Goal: Transaction & Acquisition: Purchase product/service

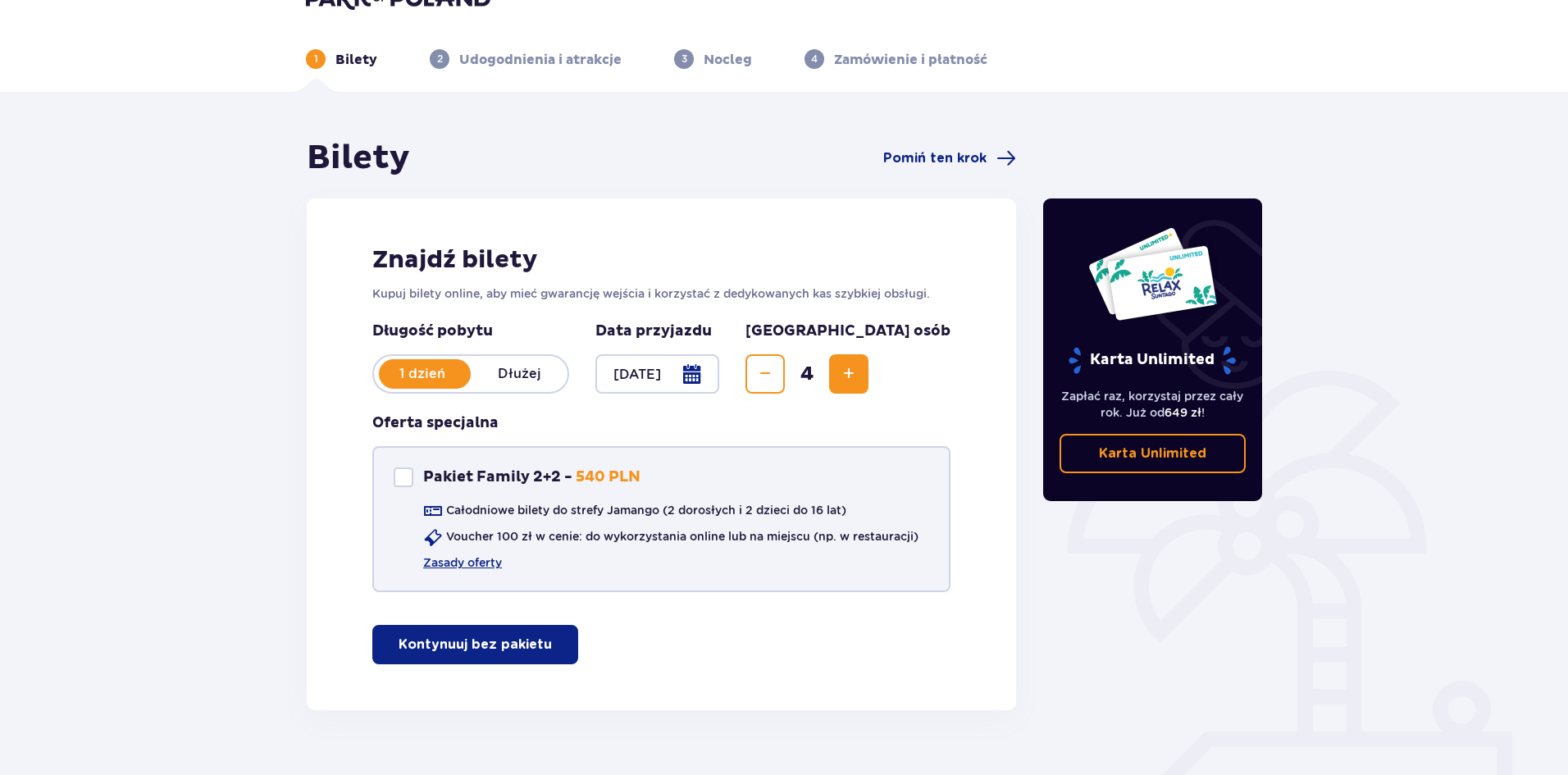
scroll to position [70, 0]
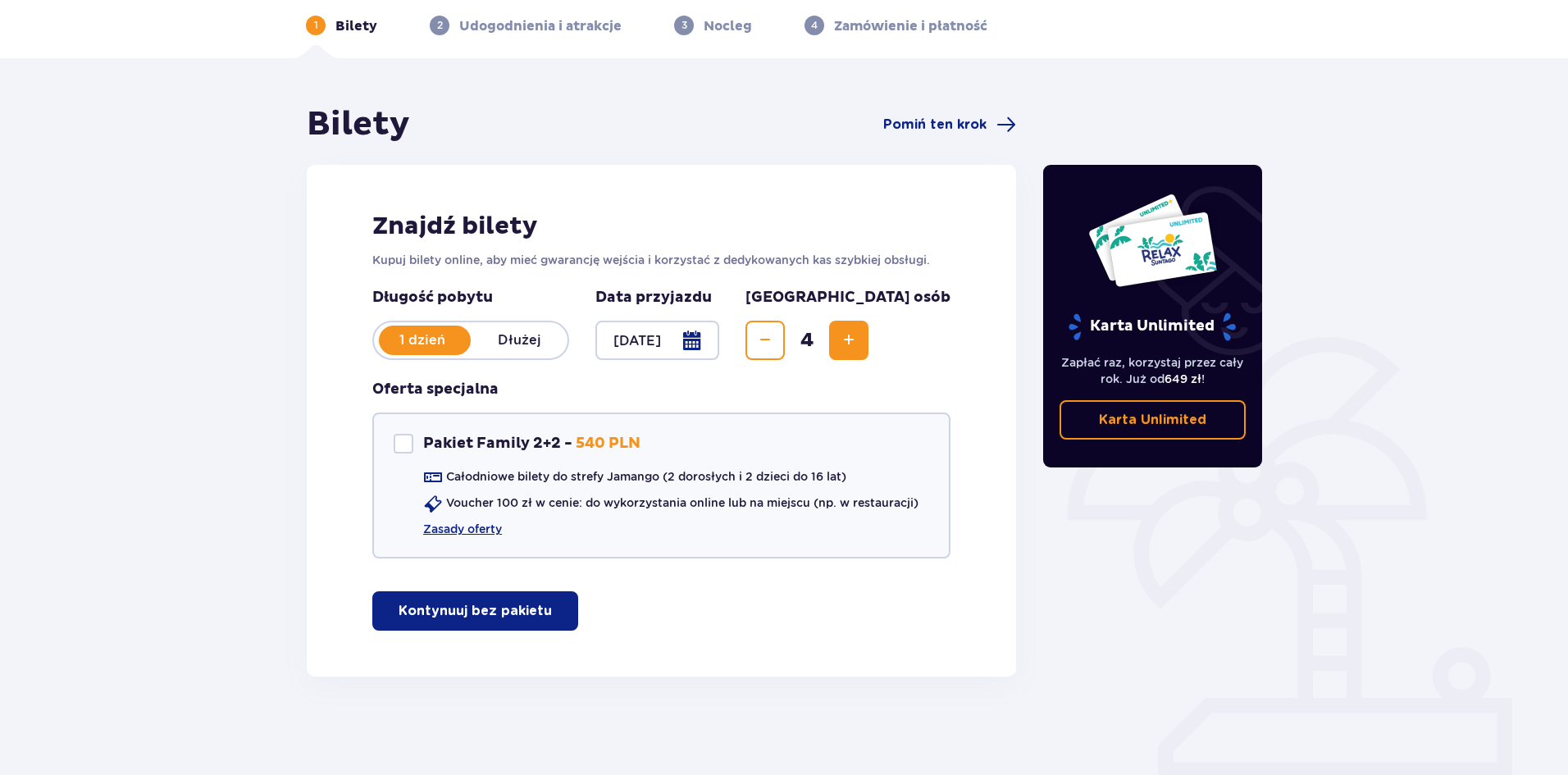
click at [531, 612] on p "Kontynuuj bez pakietu" at bounding box center [475, 611] width 154 height 18
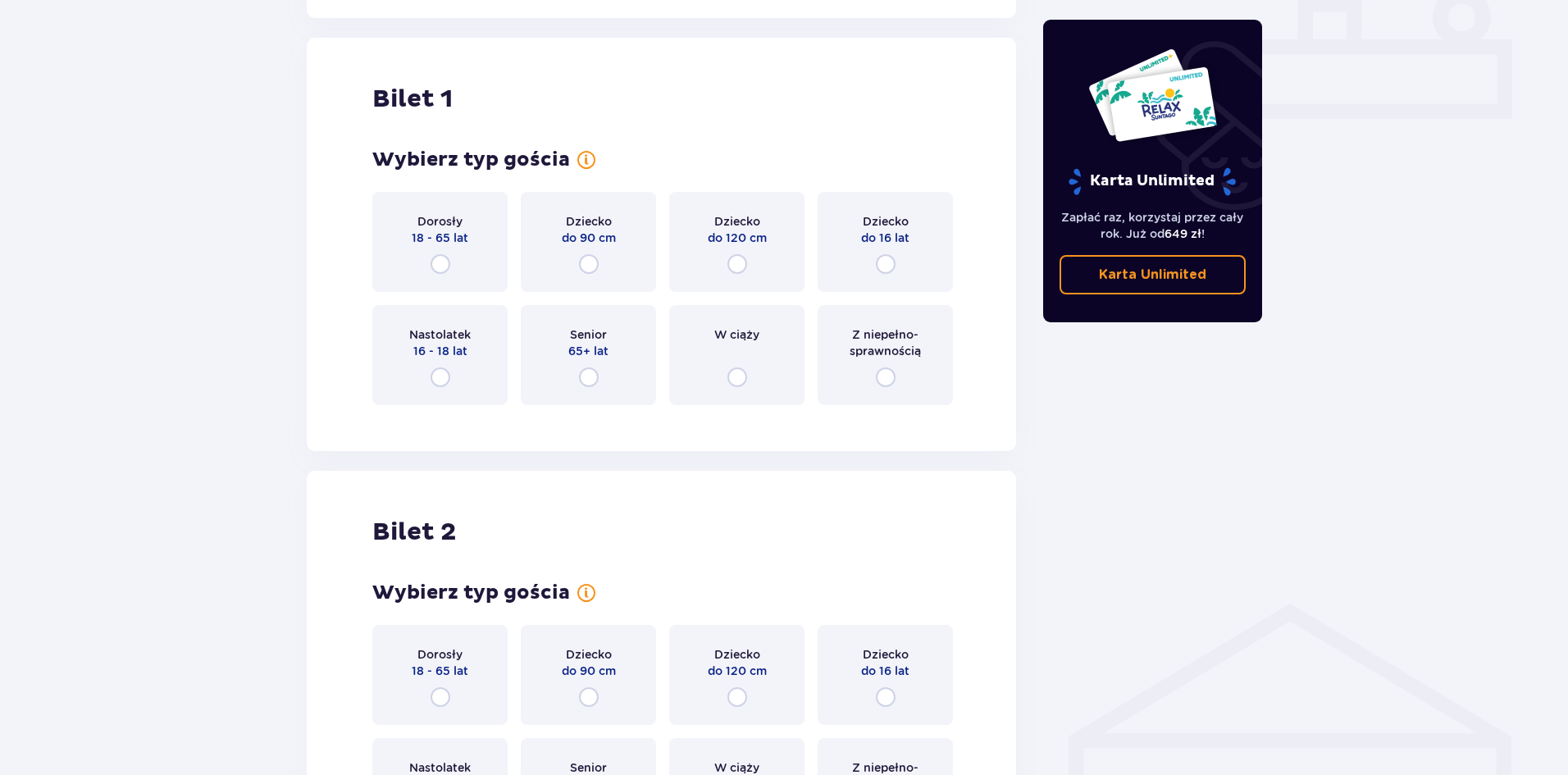
scroll to position [747, 0]
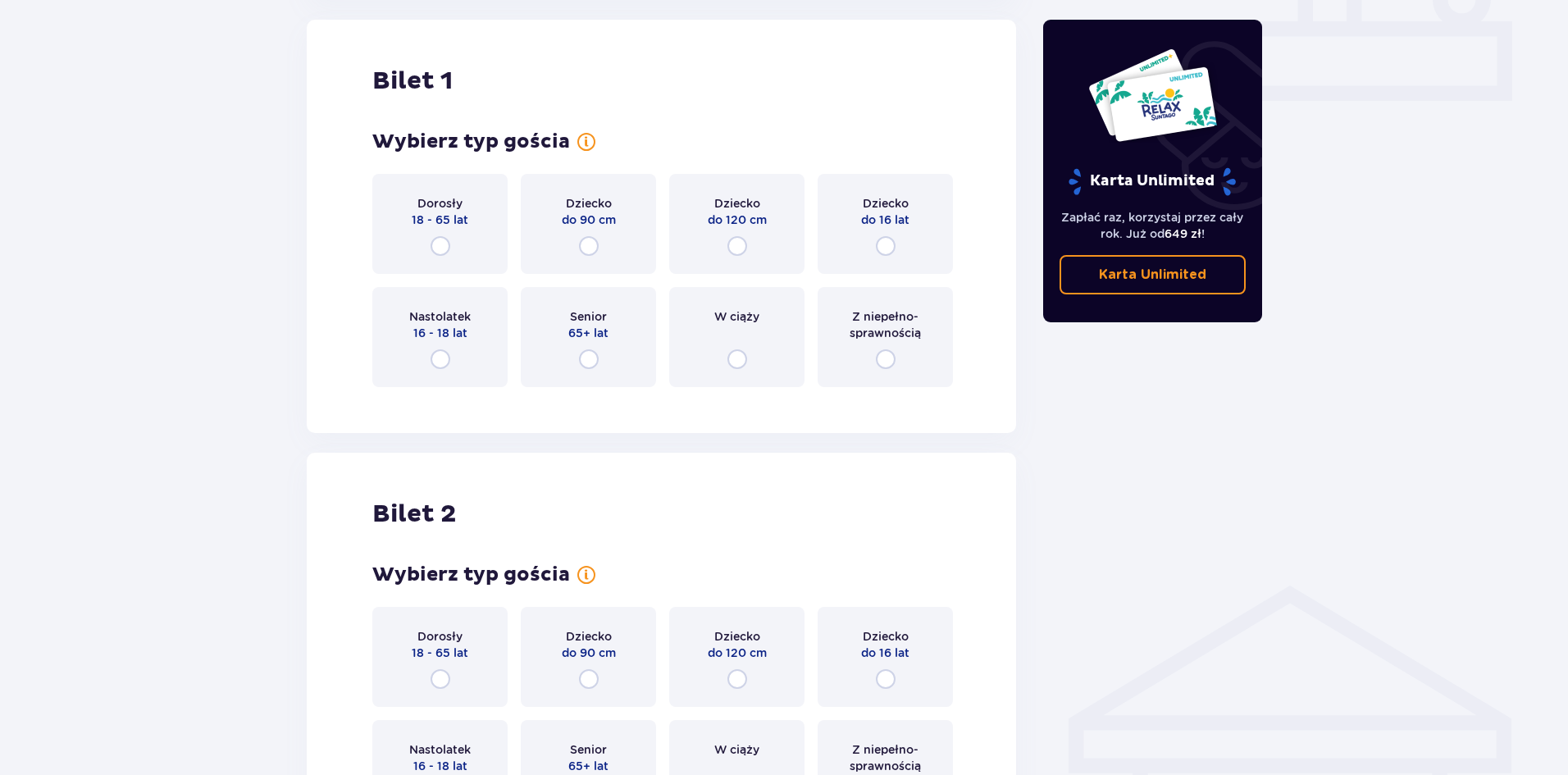
click at [454, 253] on div "Dorosły 18 - 65 lat" at bounding box center [440, 224] width 135 height 100
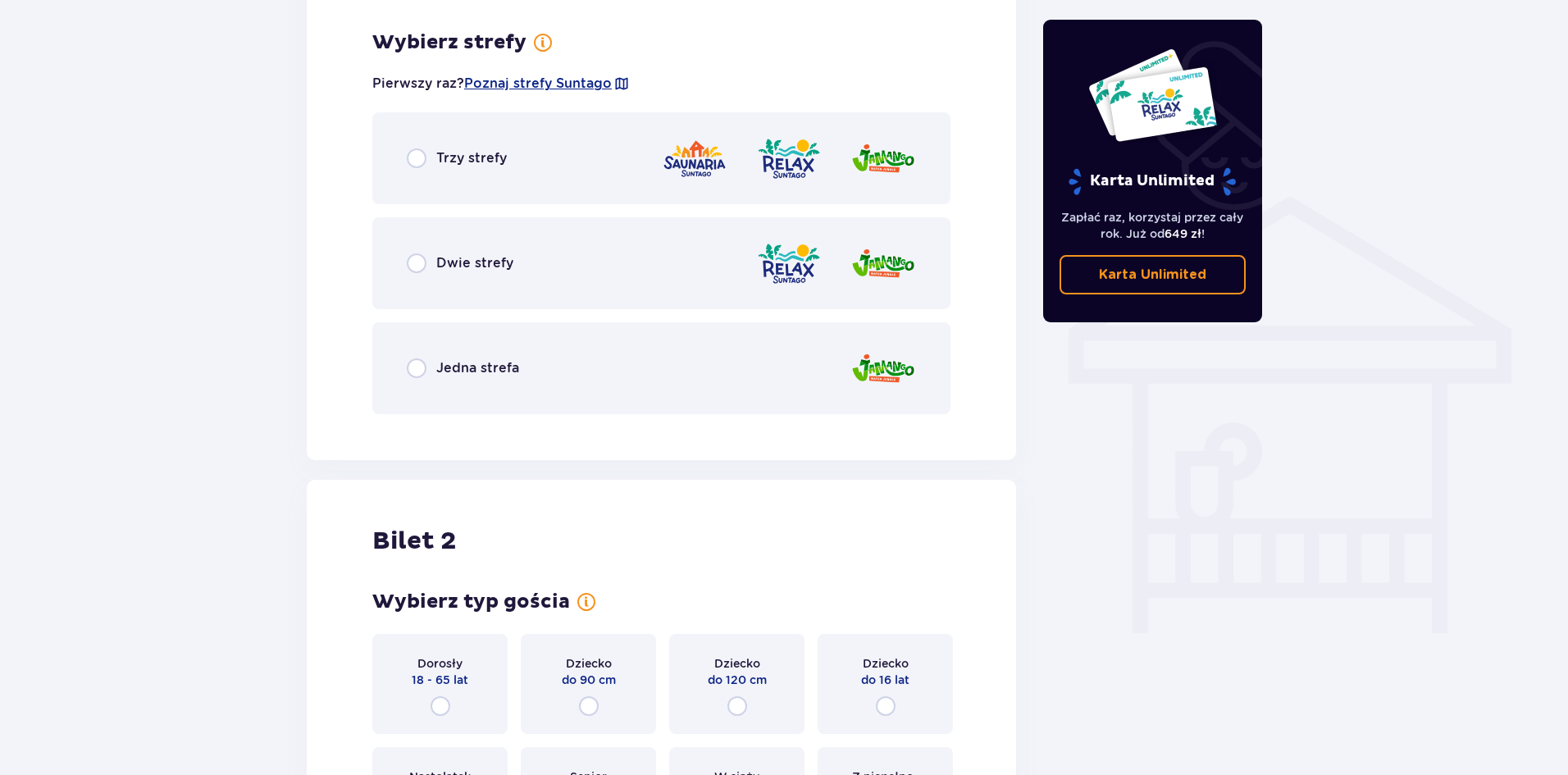
scroll to position [1147, 0]
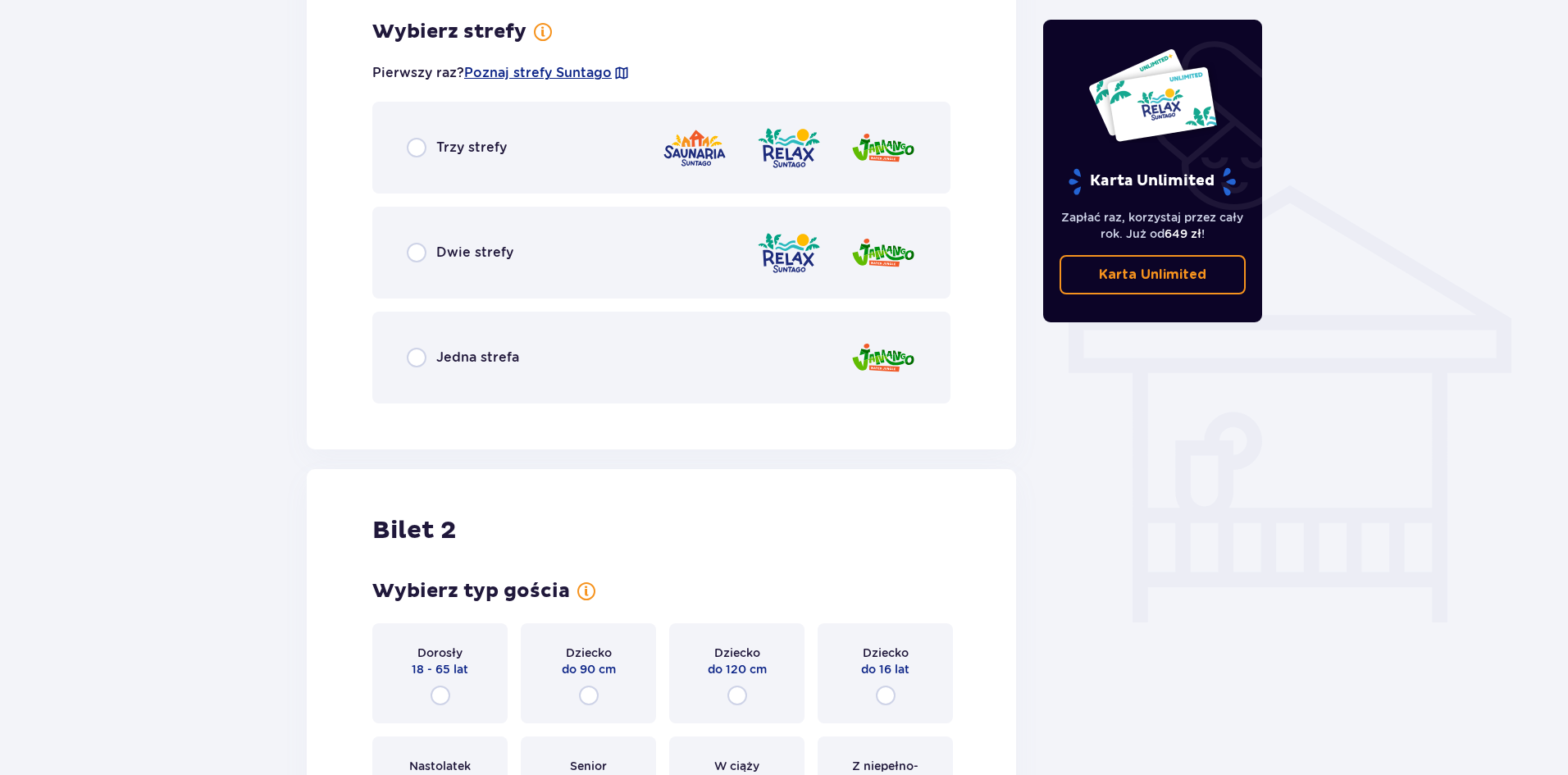
click at [458, 165] on div "Trzy strefy" at bounding box center [661, 147] width 579 height 92
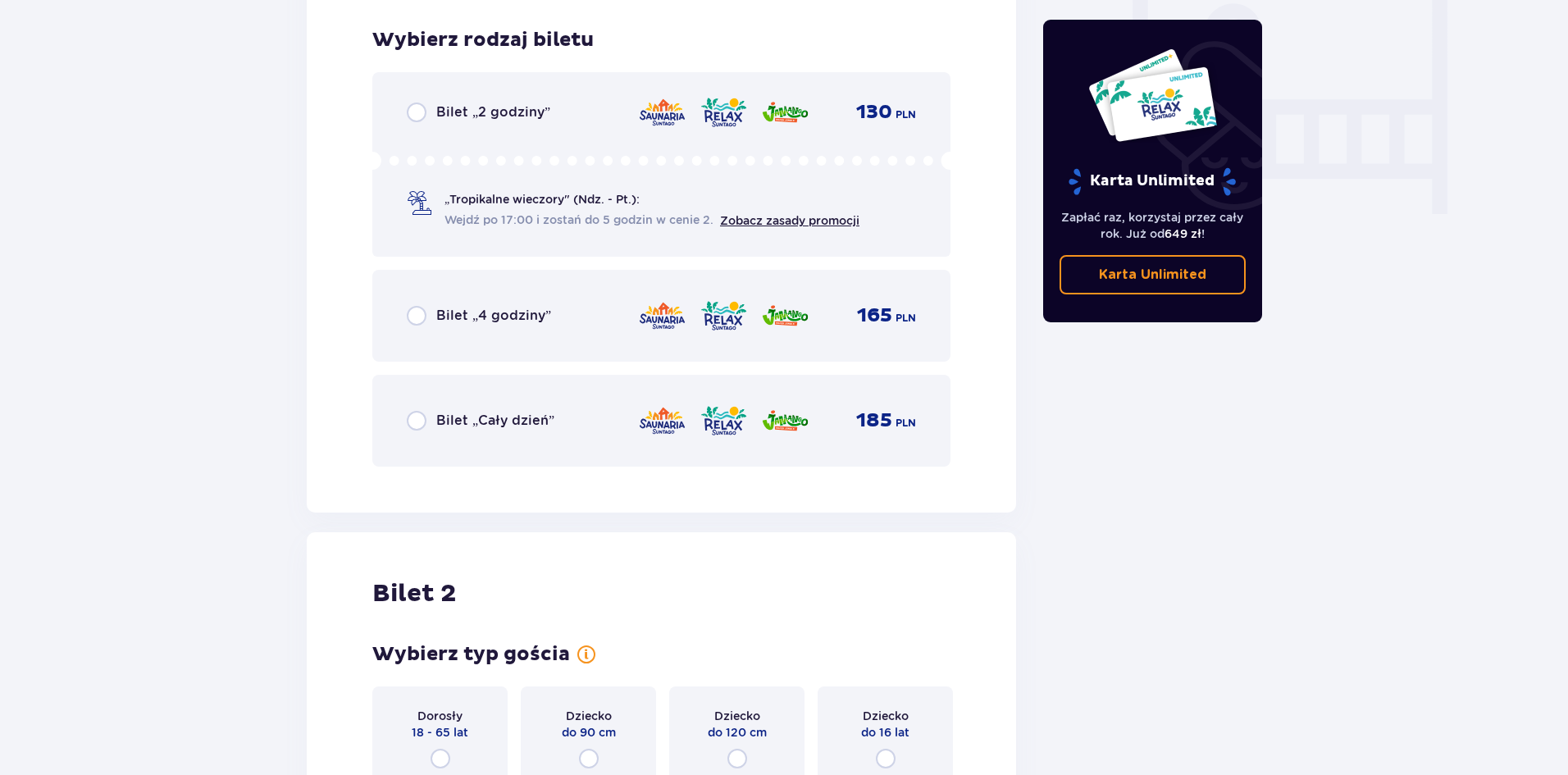
scroll to position [1564, 0]
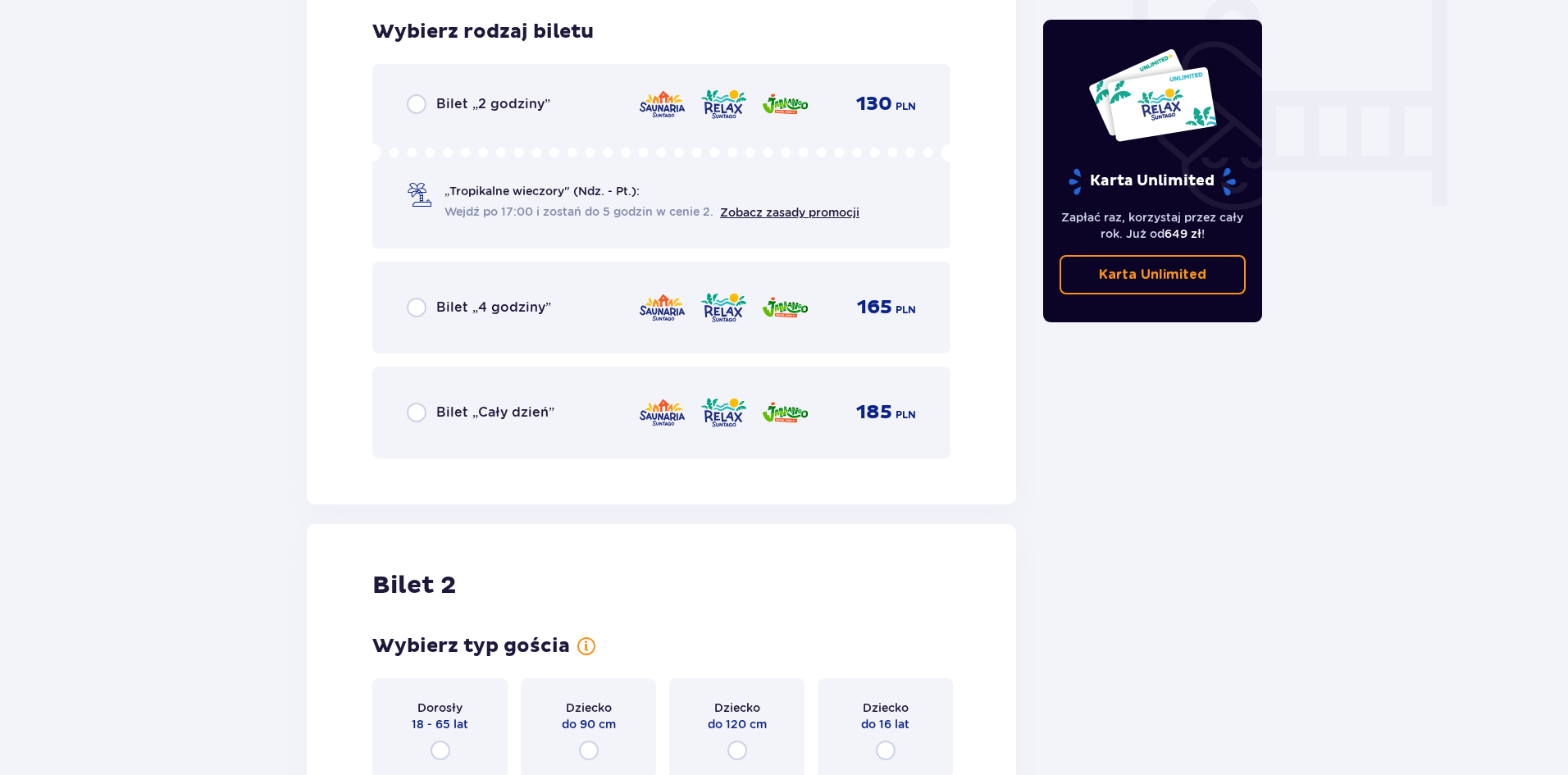
click at [453, 432] on div "Bilet „Cały dzień” 185 PLN" at bounding box center [661, 412] width 579 height 92
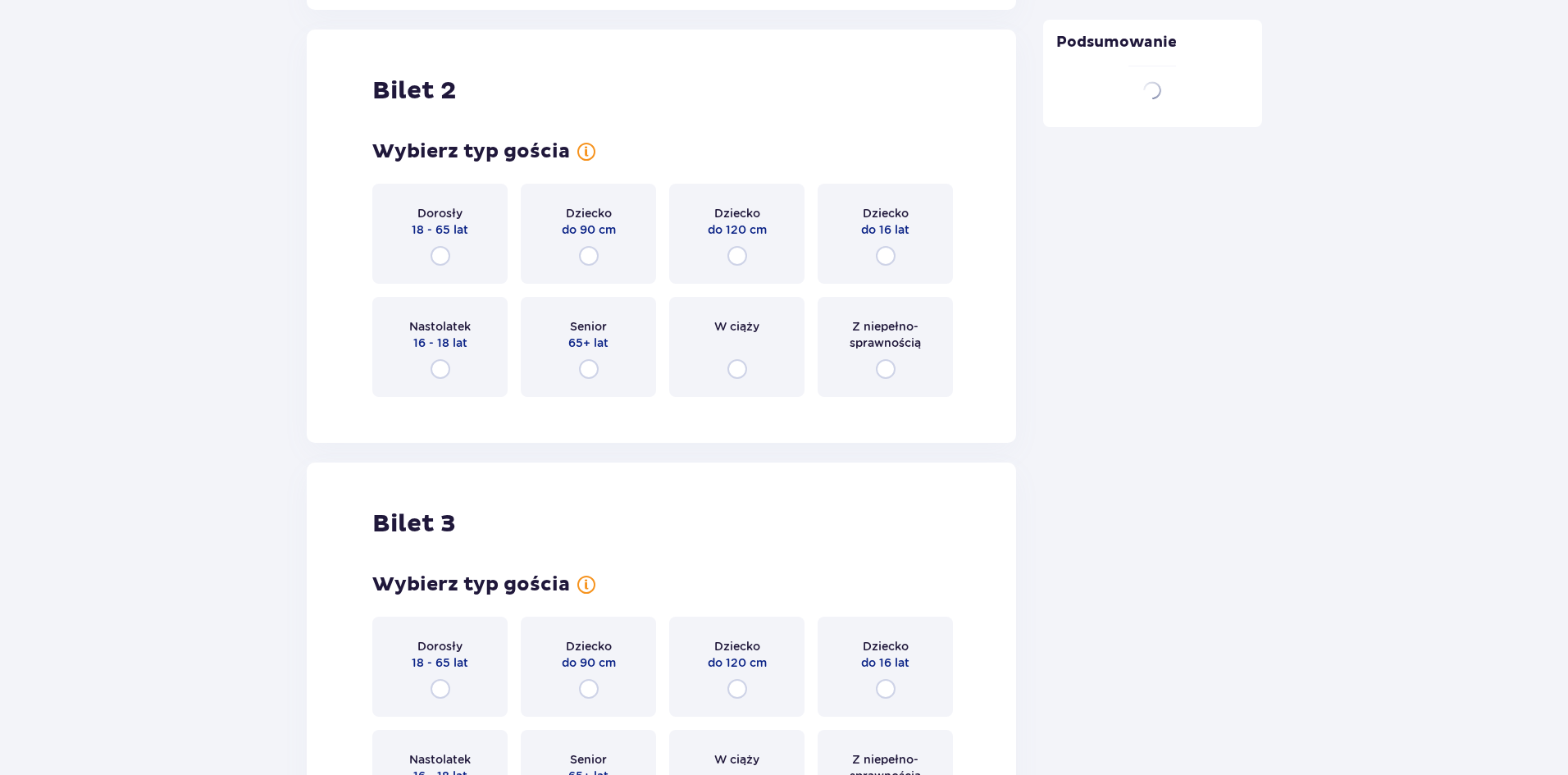
scroll to position [2068, 0]
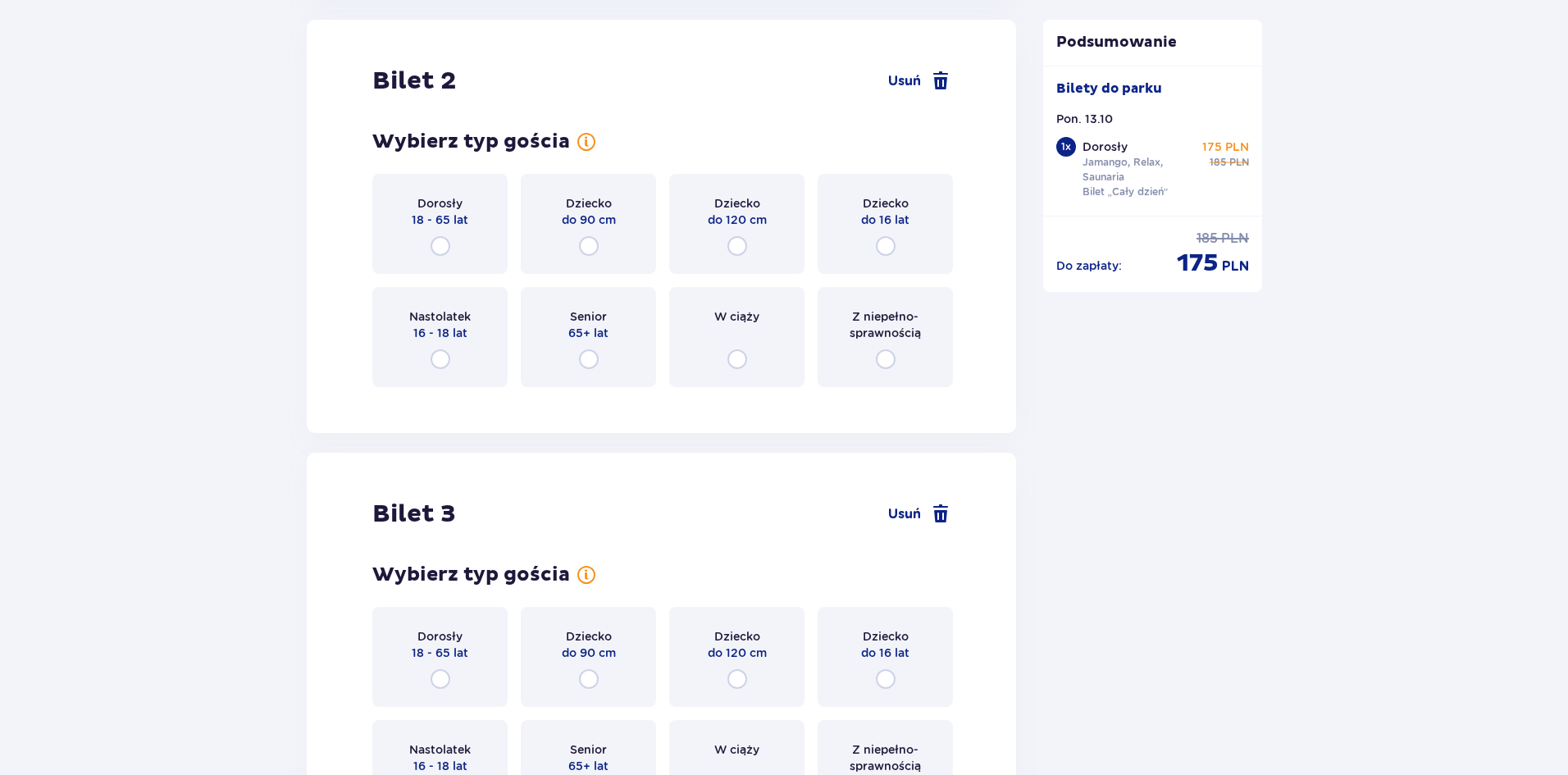
click at [452, 241] on div "Dorosły 18 - 65 lat" at bounding box center [440, 224] width 135 height 100
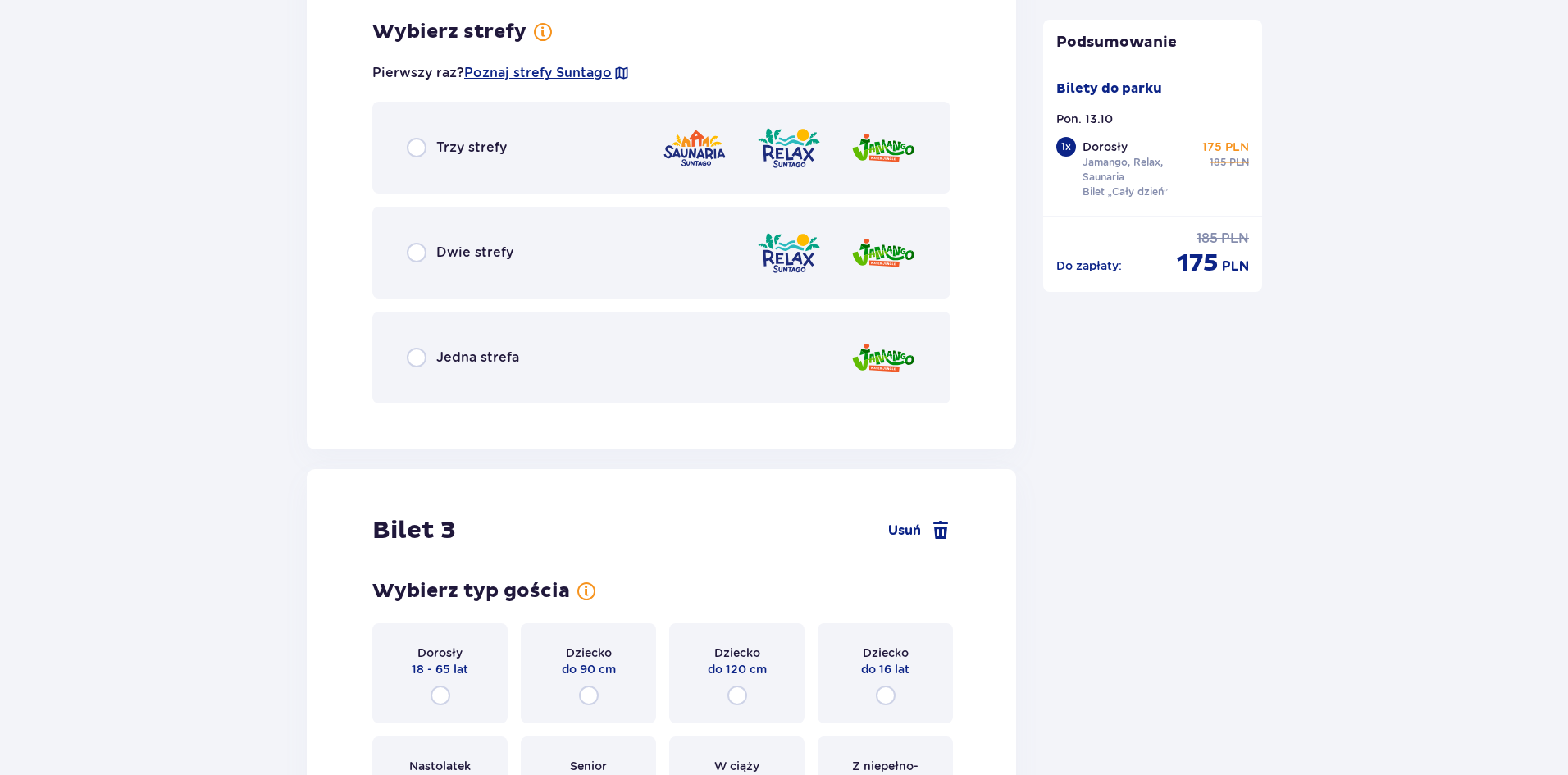
click at [527, 336] on div "Jedna strefa" at bounding box center [661, 357] width 579 height 92
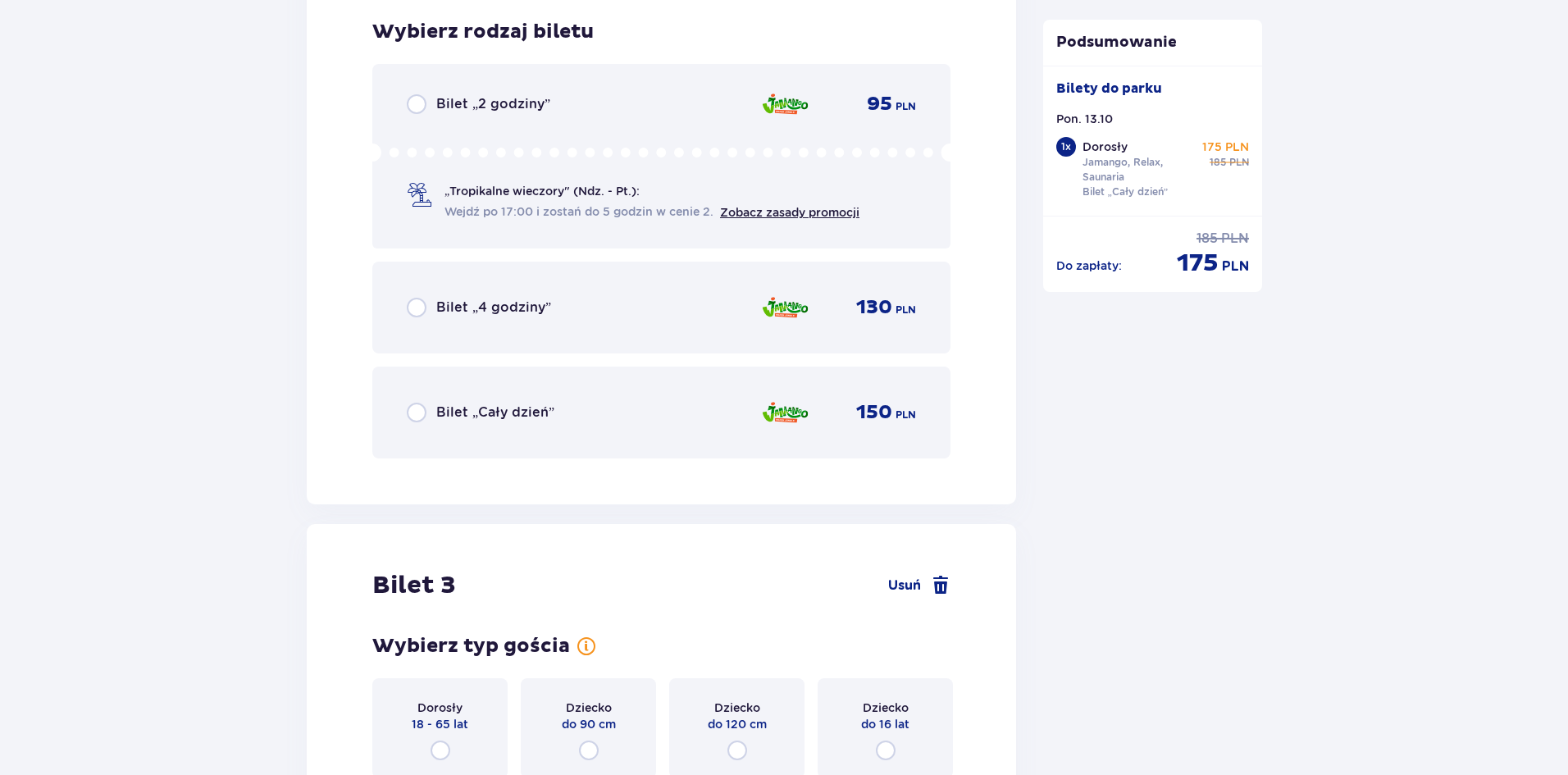
scroll to position [2557, 0]
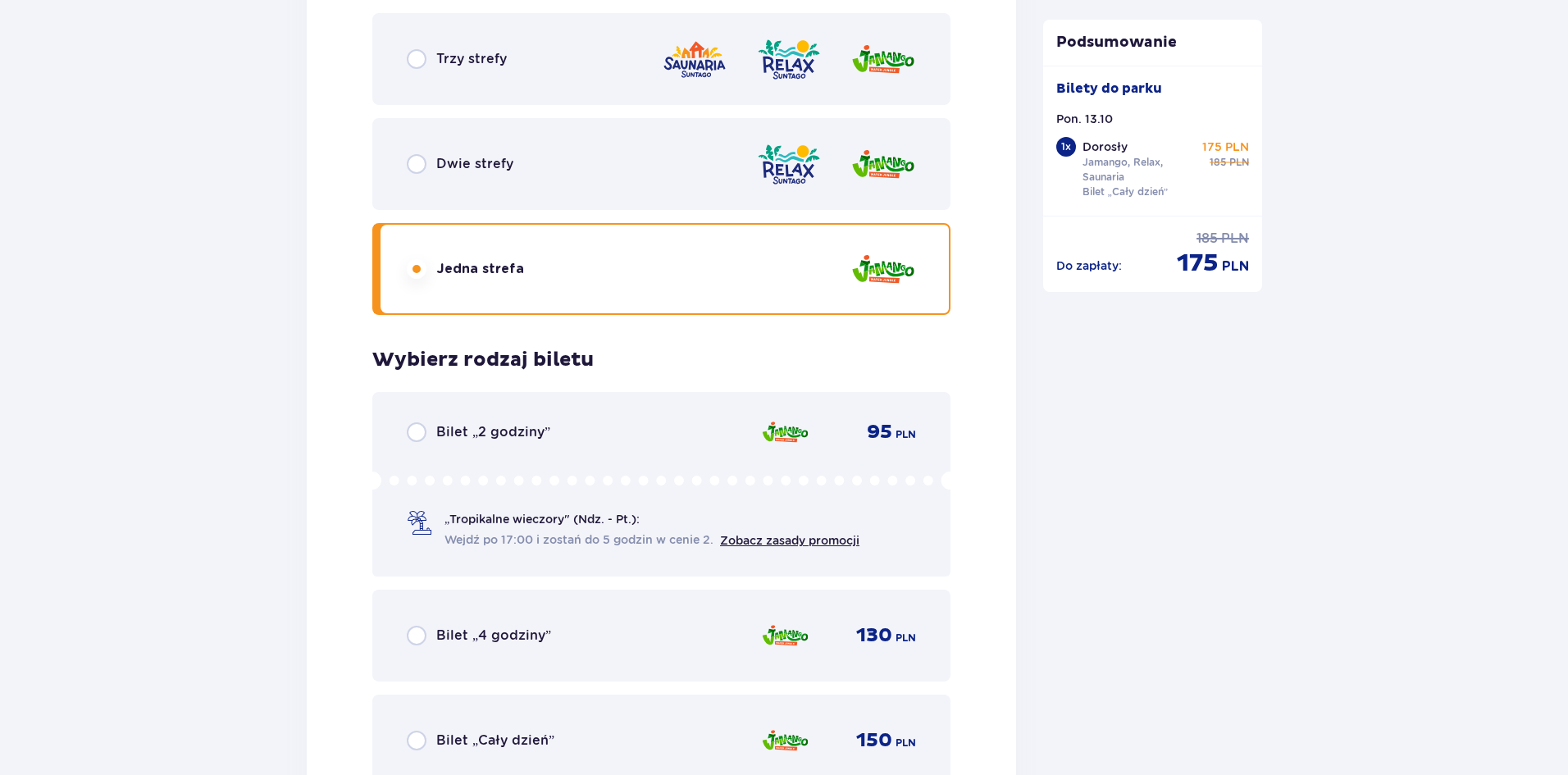
click at [491, 71] on div "Trzy strefy" at bounding box center [661, 58] width 579 height 92
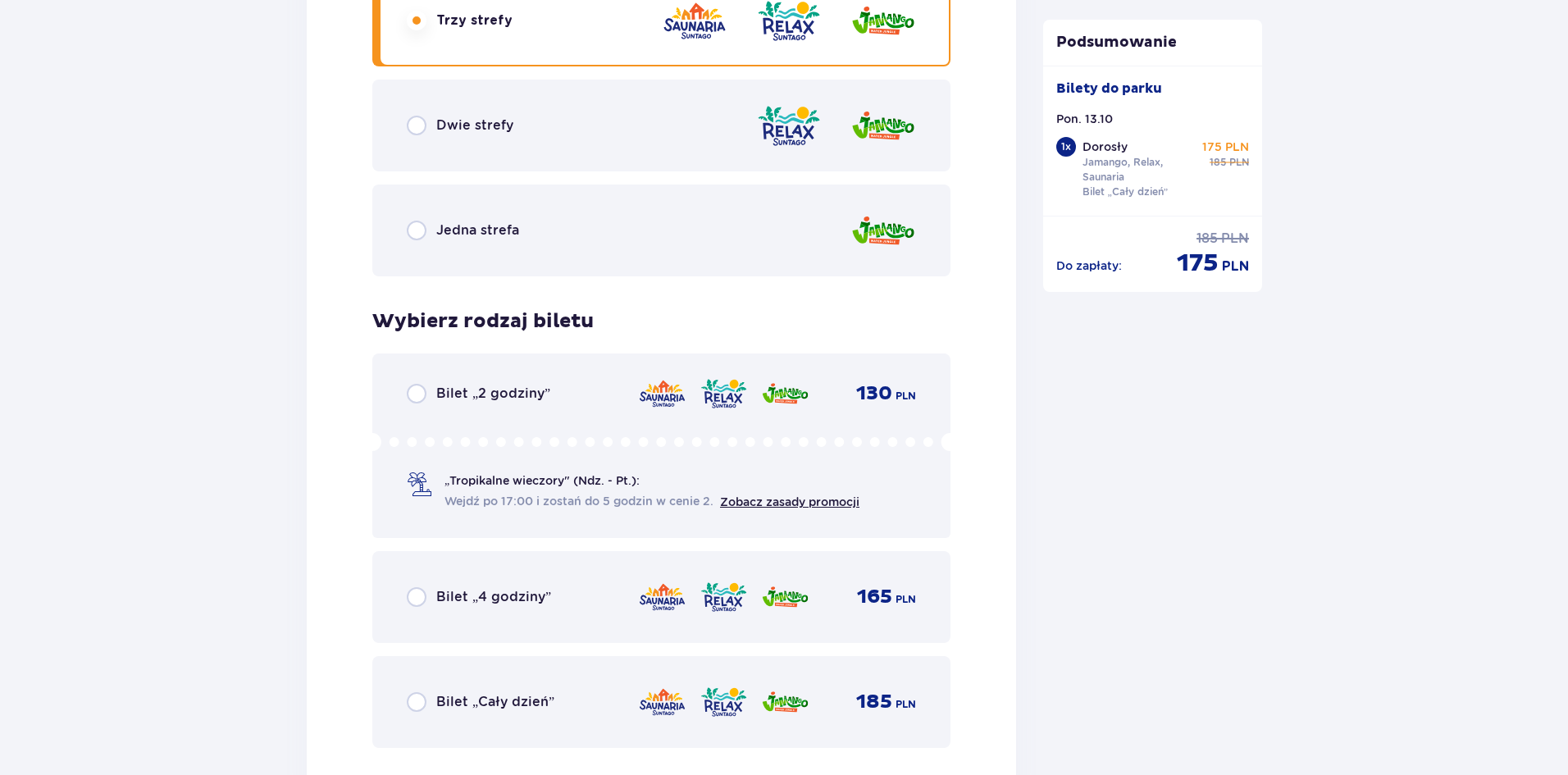
scroll to position [2639, 0]
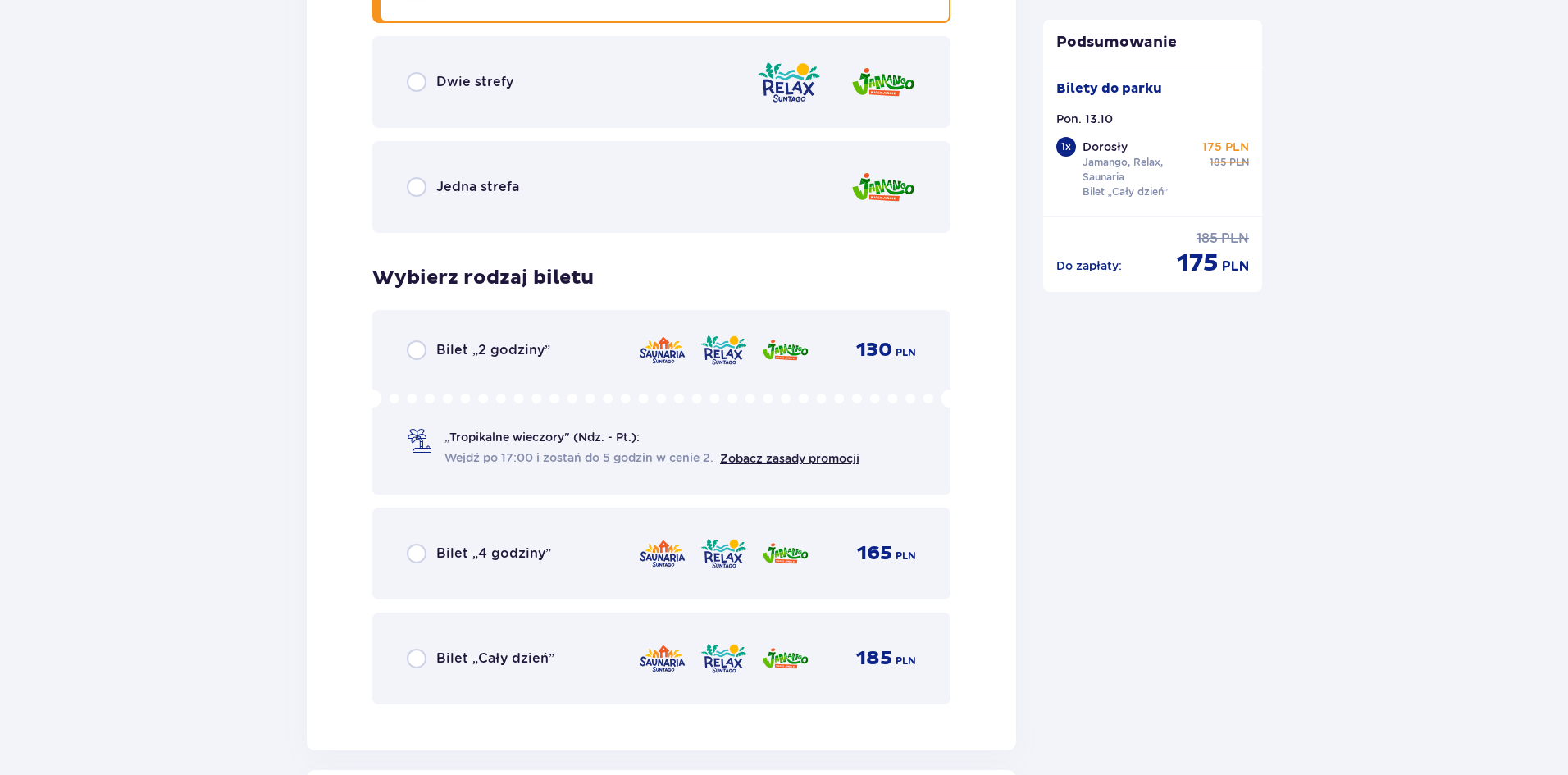
click at [619, 643] on div "Bilet „Cały dzień” 185 PLN" at bounding box center [661, 659] width 510 height 35
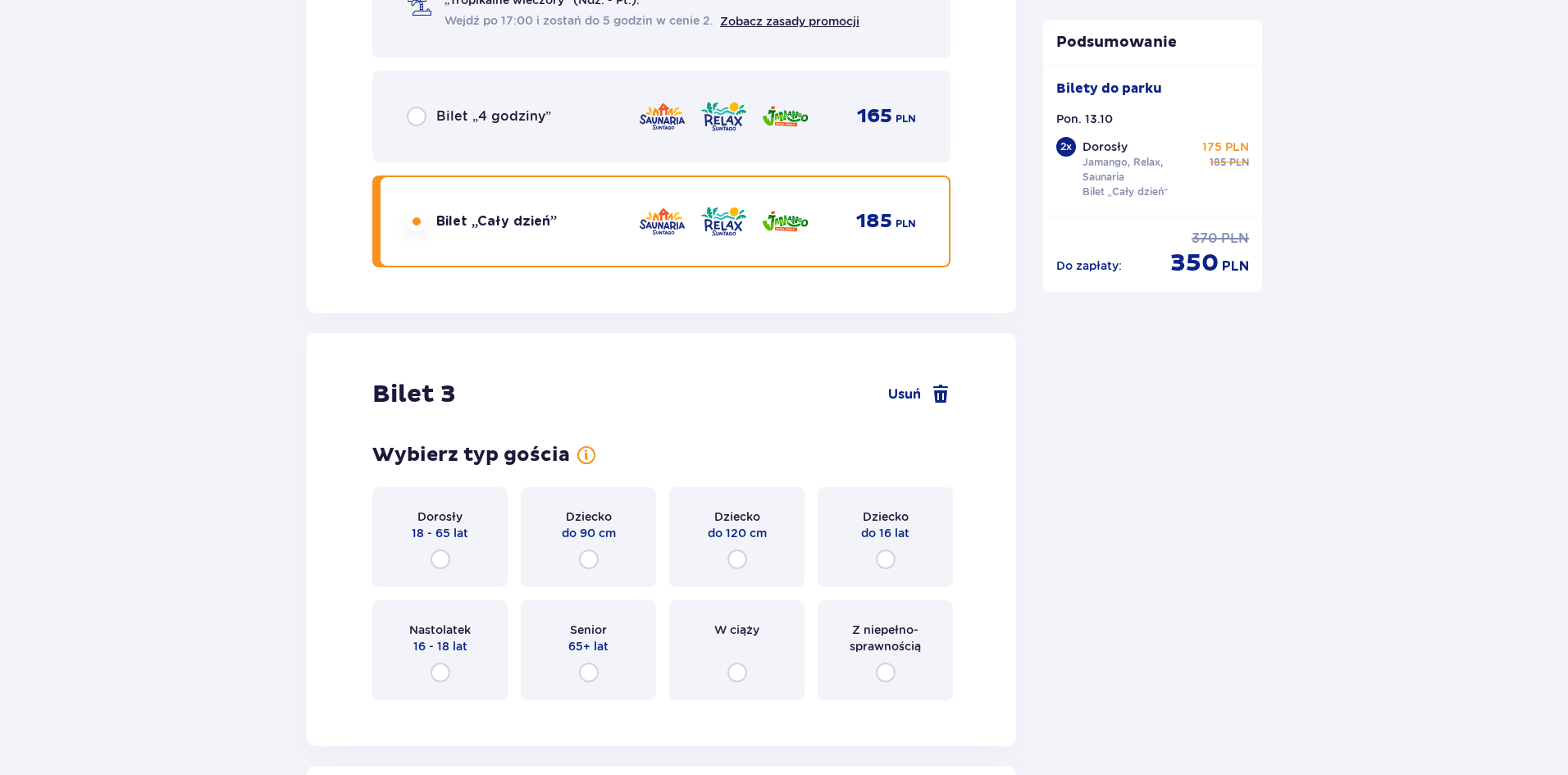
scroll to position [3144, 0]
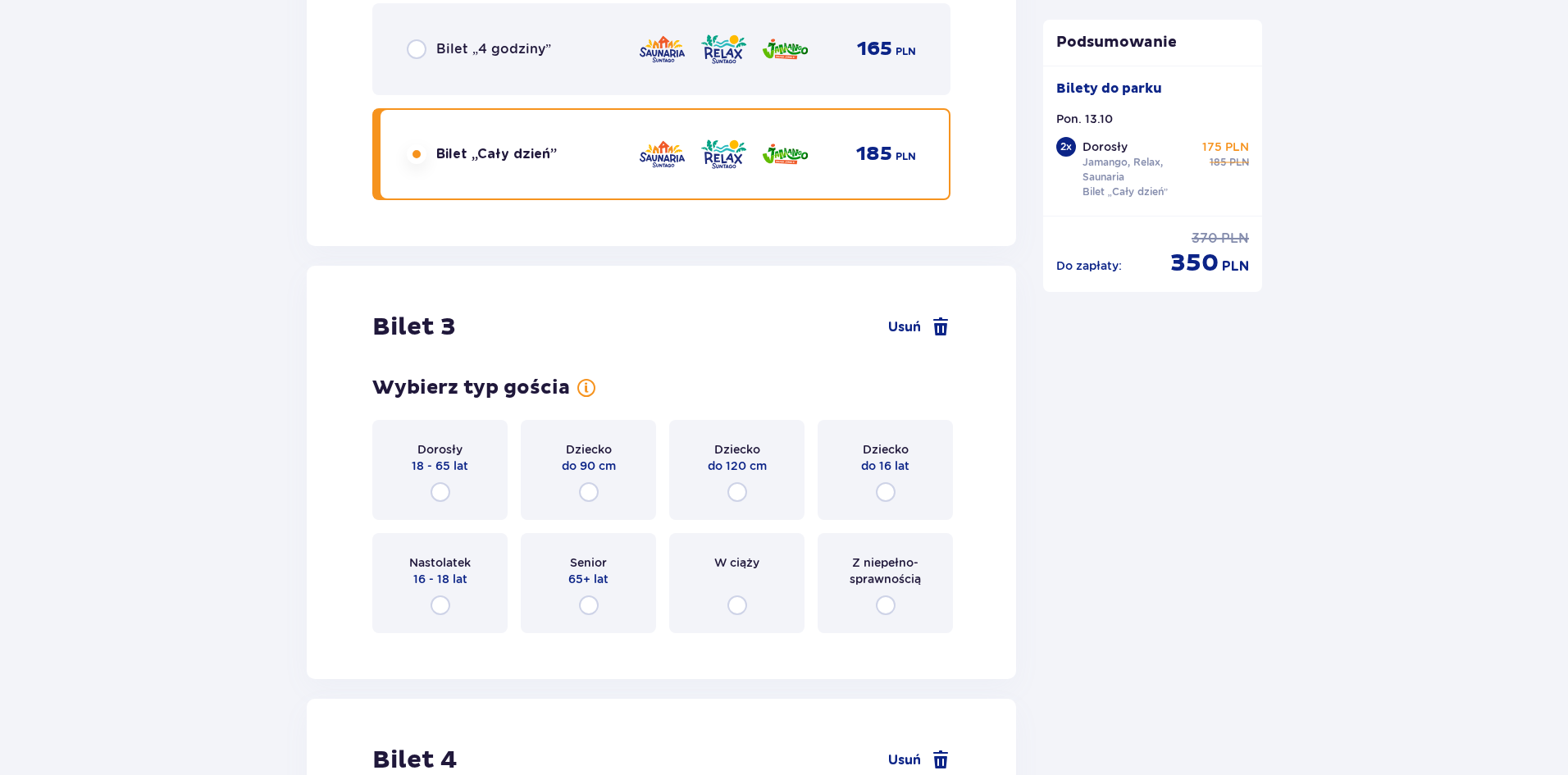
click at [402, 468] on div "Dorosły 18 - 65 lat" at bounding box center [440, 470] width 135 height 100
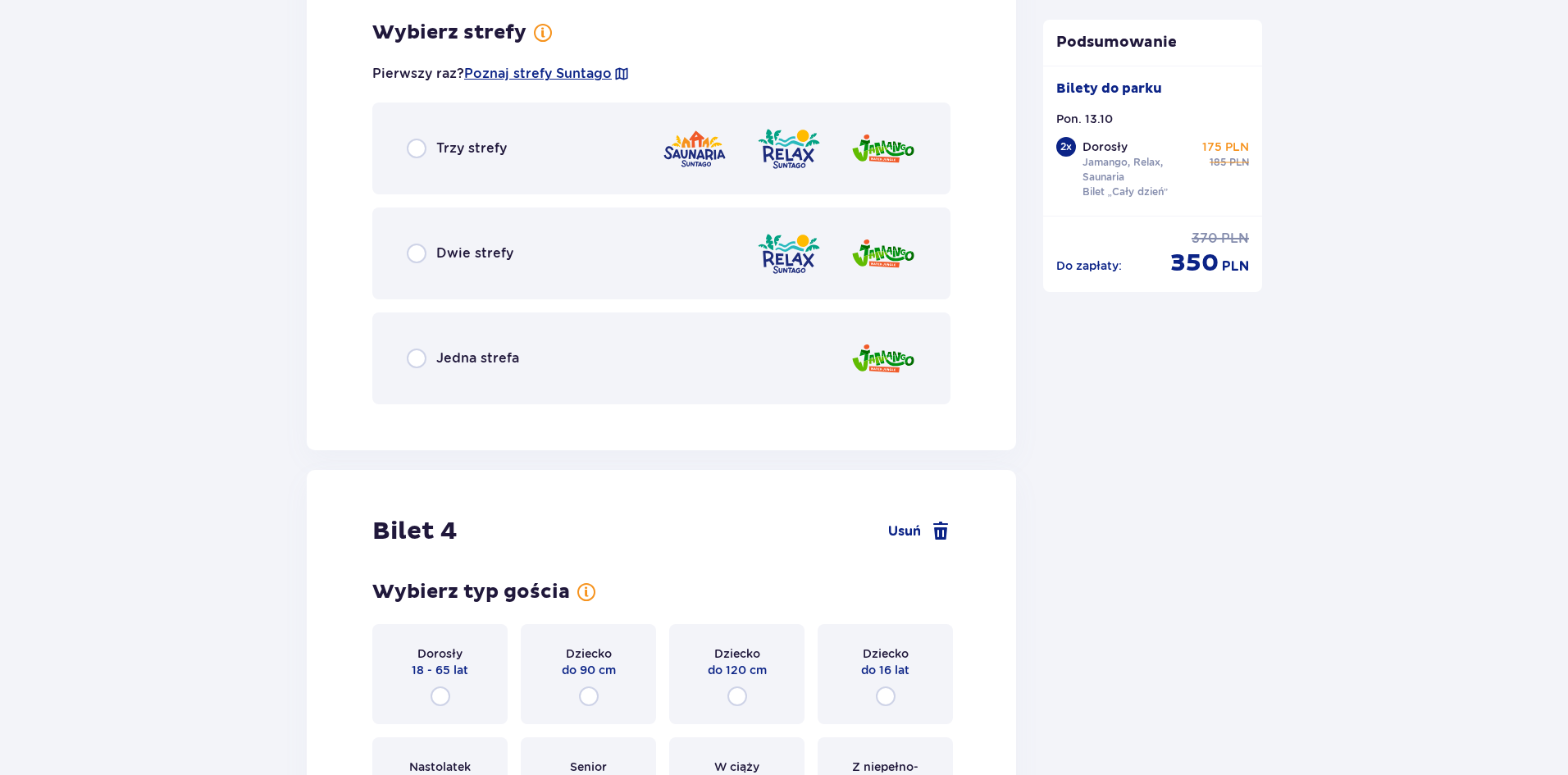
scroll to position [3790, 0]
click at [436, 248] on span "Dwie strefy" at bounding box center [474, 253] width 77 height 18
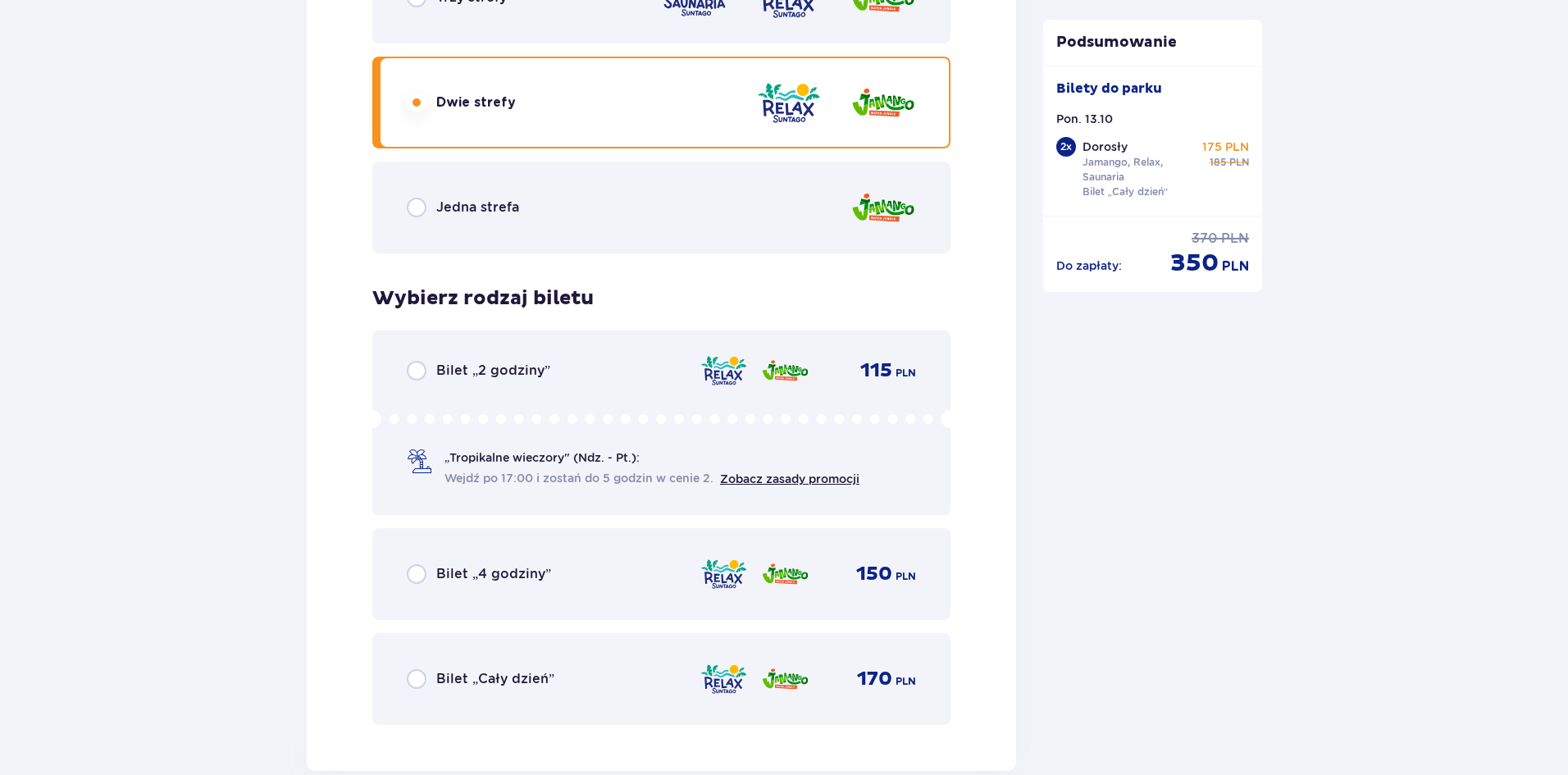
scroll to position [3797, 0]
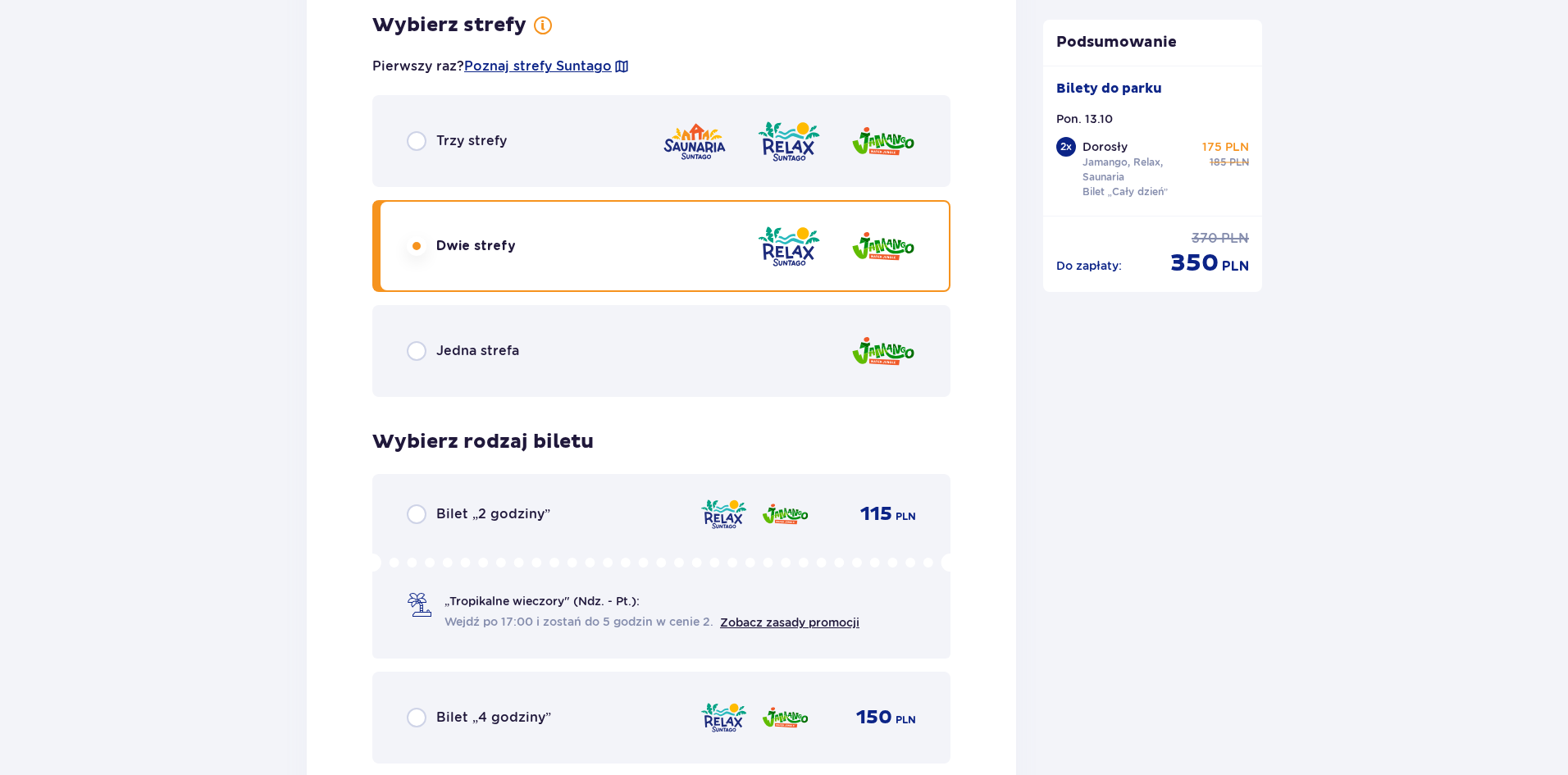
click at [535, 131] on div "Trzy strefy" at bounding box center [661, 141] width 579 height 92
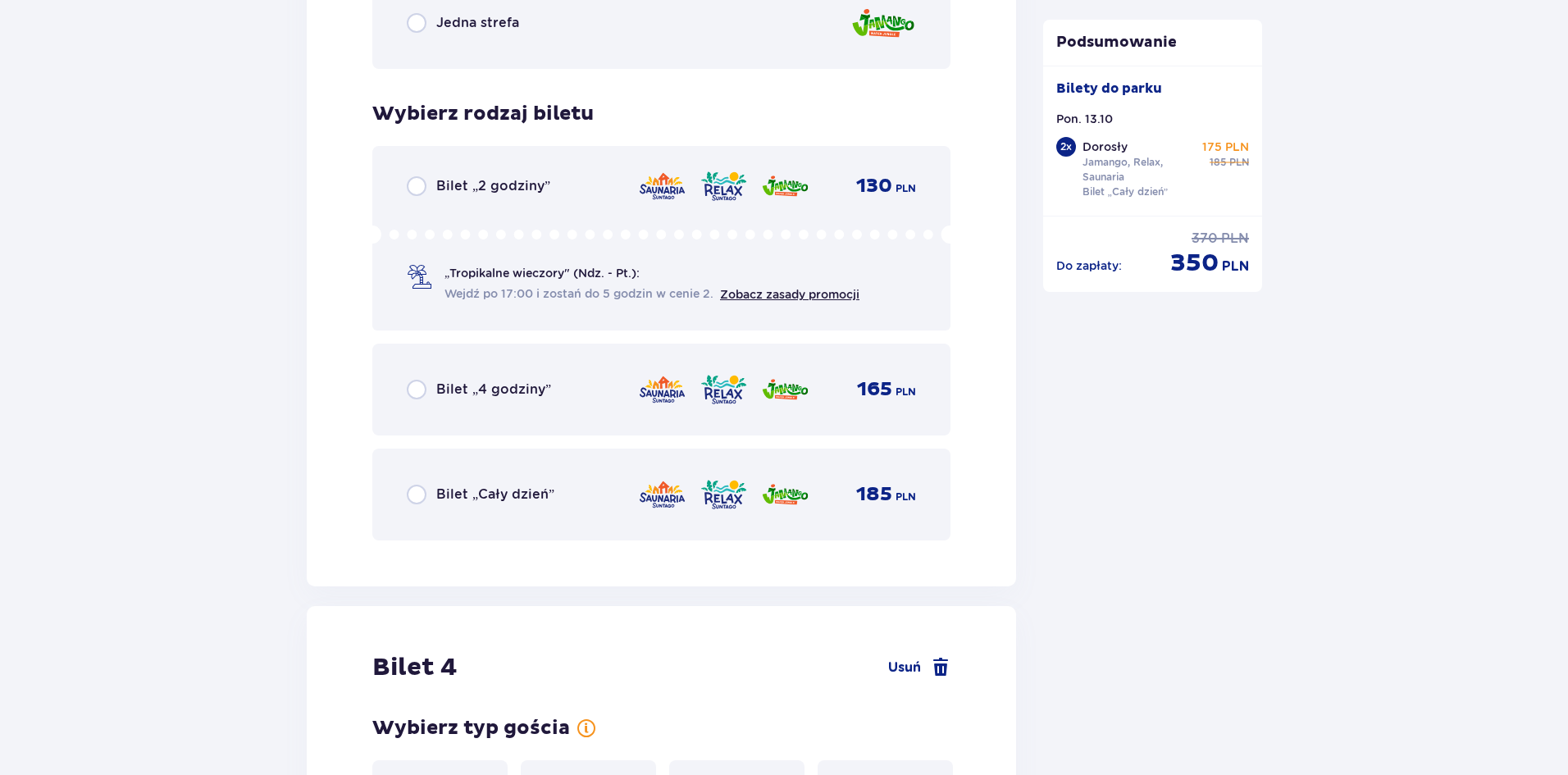
click at [489, 499] on span "Bilet „Cały dzień”" at bounding box center [495, 495] width 118 height 18
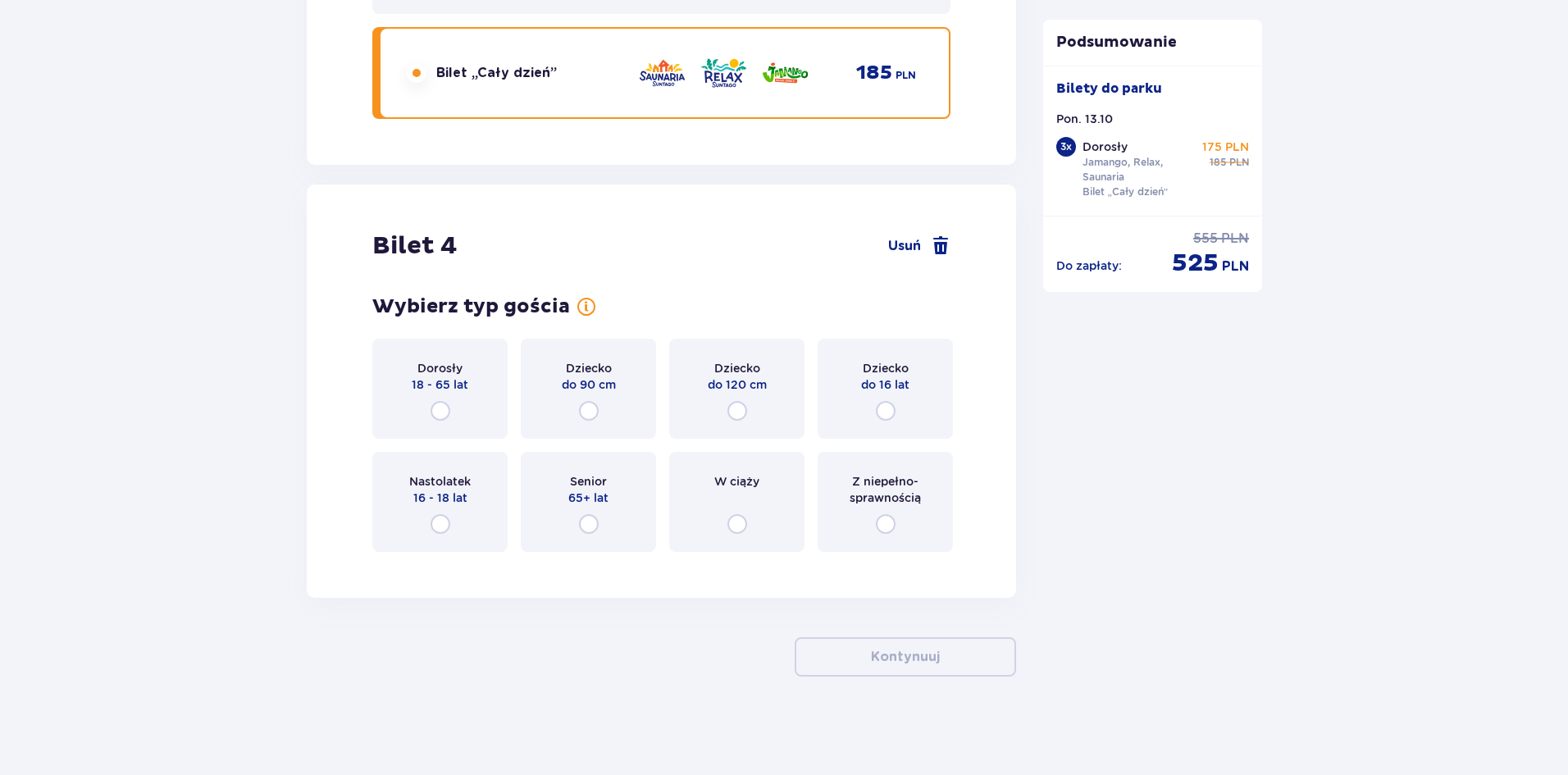
click at [410, 400] on div "Dorosły 18 - 65 lat" at bounding box center [440, 389] width 135 height 100
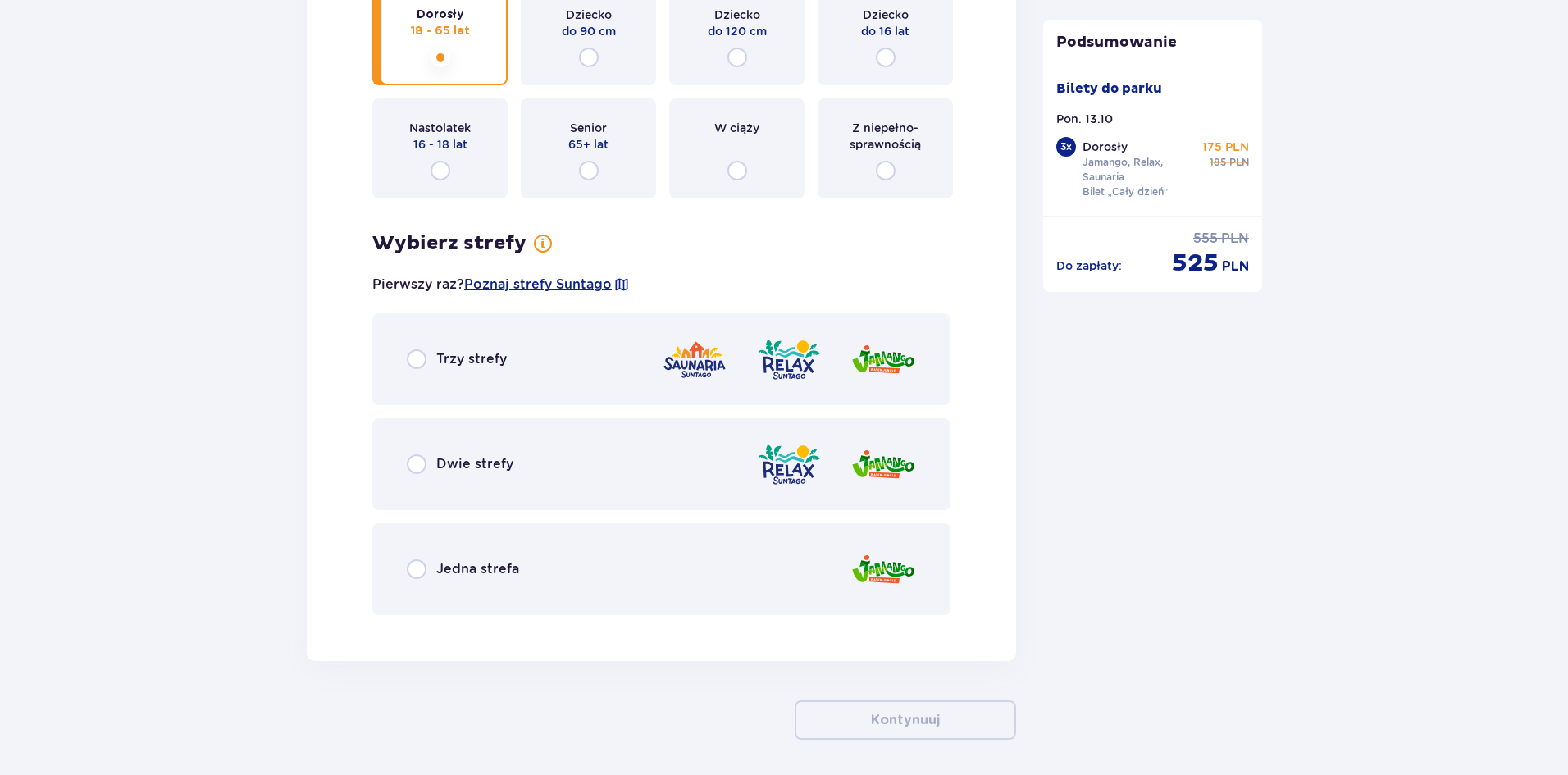
scroll to position [4963, 0]
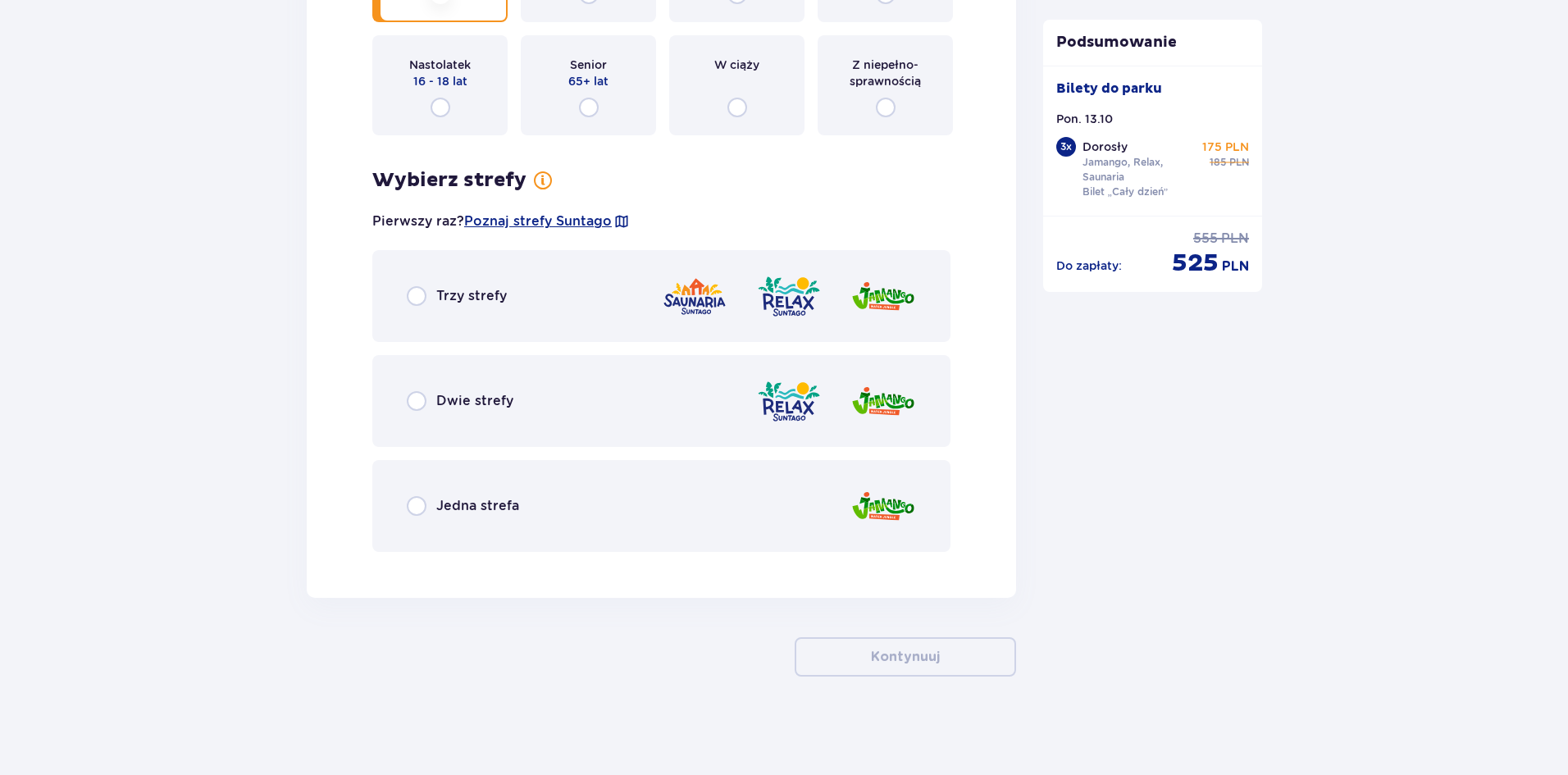
click at [475, 284] on div "Trzy strefy" at bounding box center [661, 295] width 579 height 92
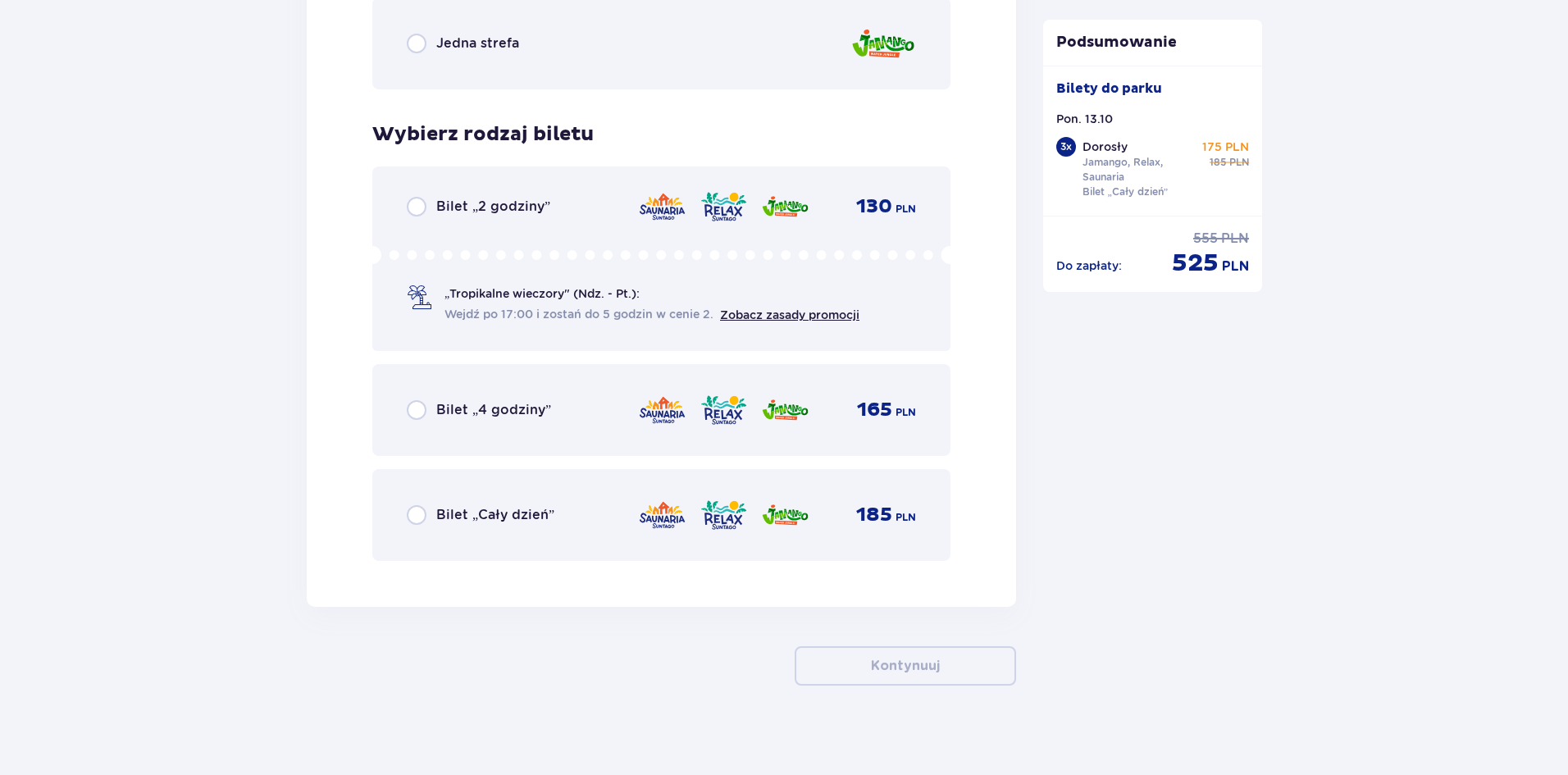
scroll to position [5435, 0]
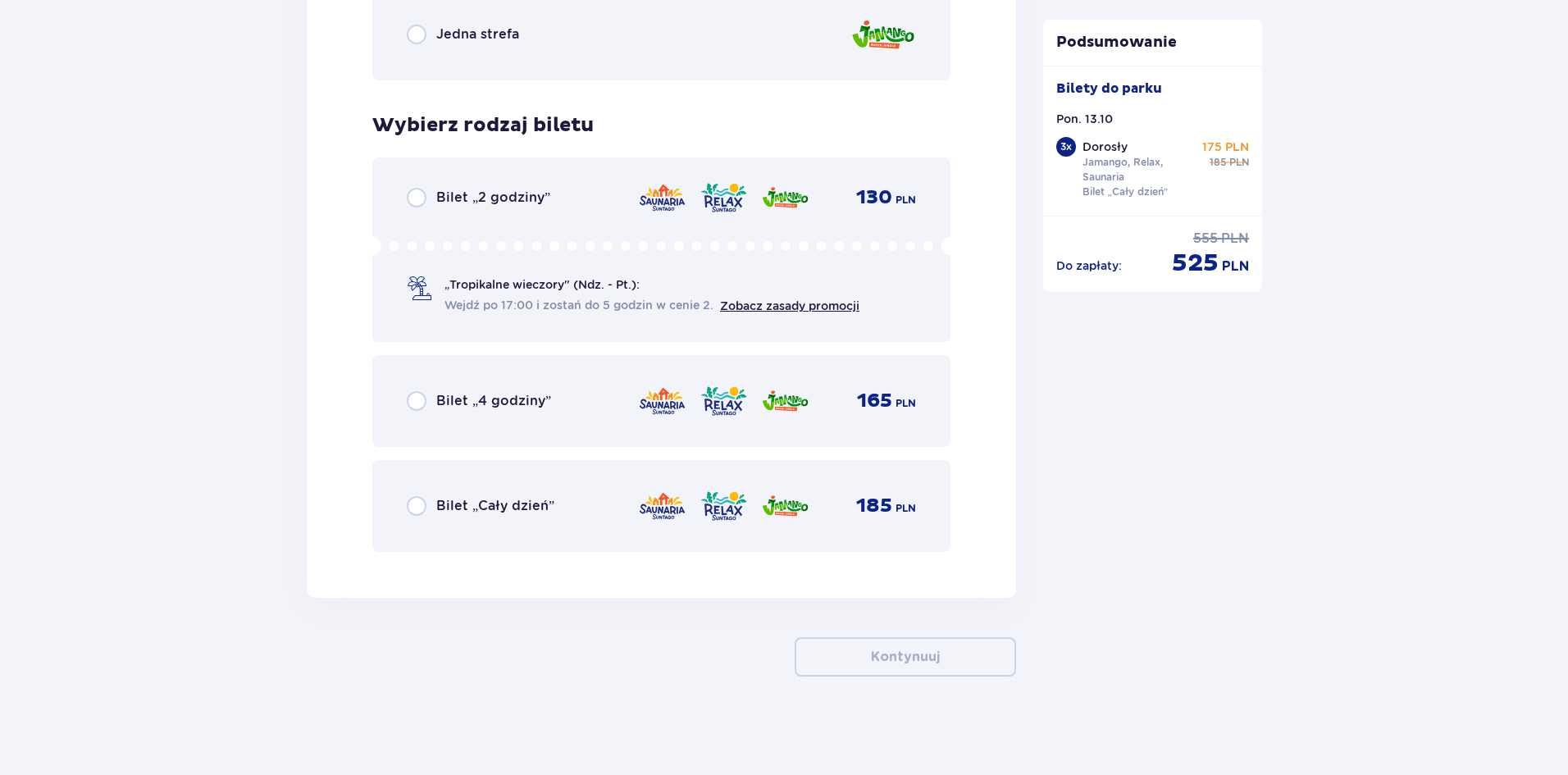
click at [487, 509] on span "Bilet „Cały dzień”" at bounding box center [495, 506] width 118 height 18
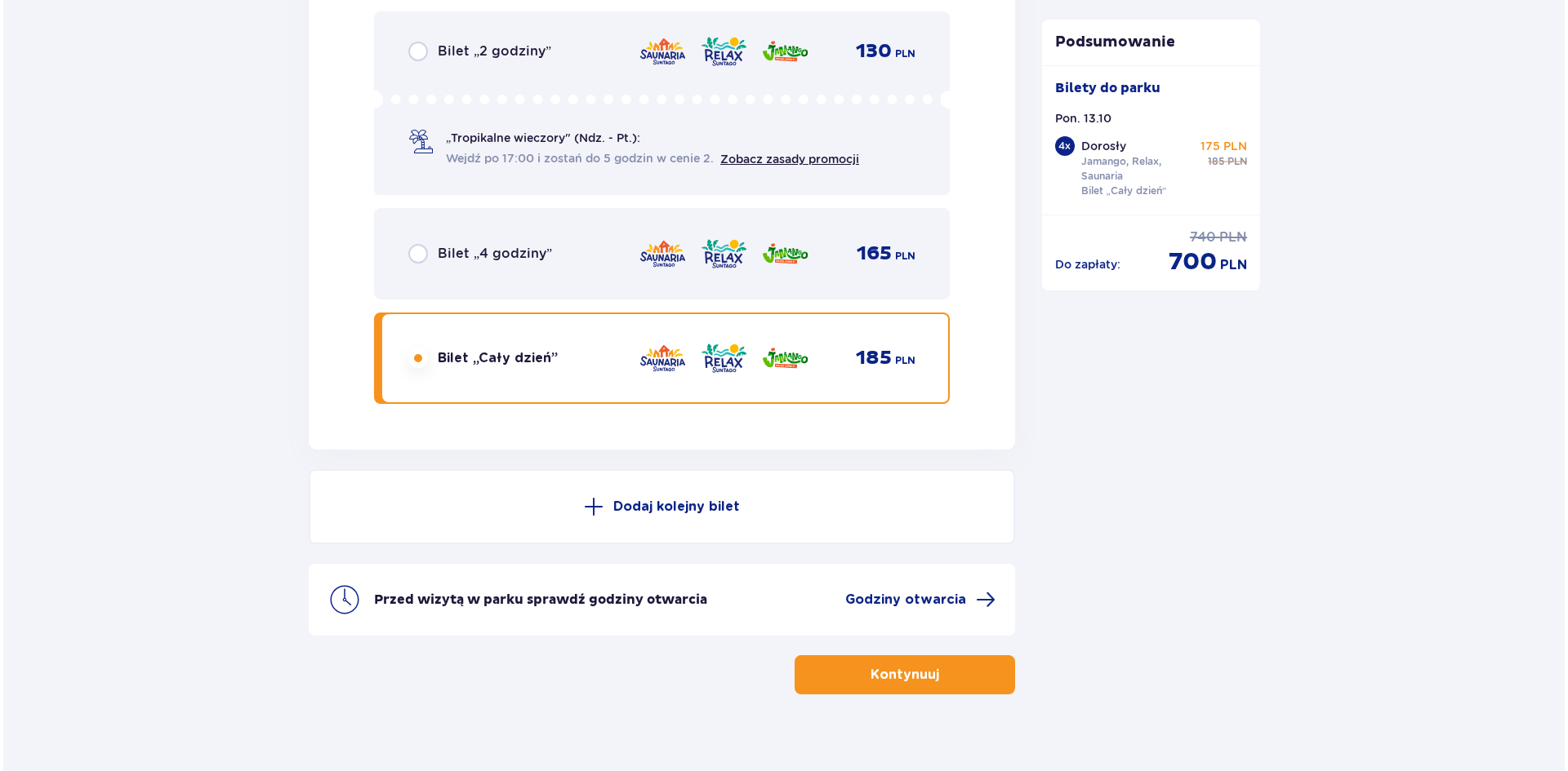
scroll to position [5573, 0]
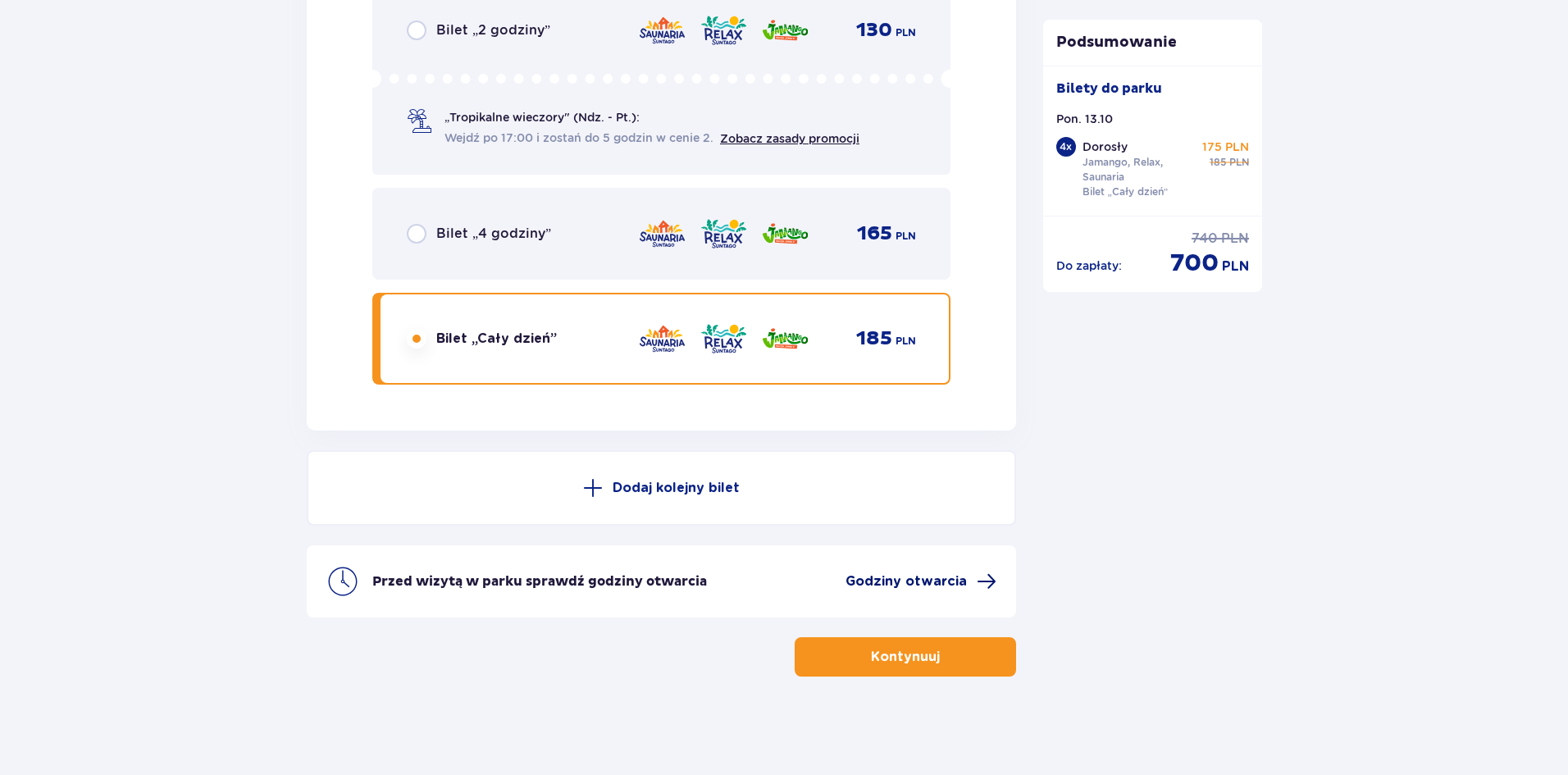
click at [921, 579] on span "Godziny otwarcia" at bounding box center [907, 581] width 122 height 18
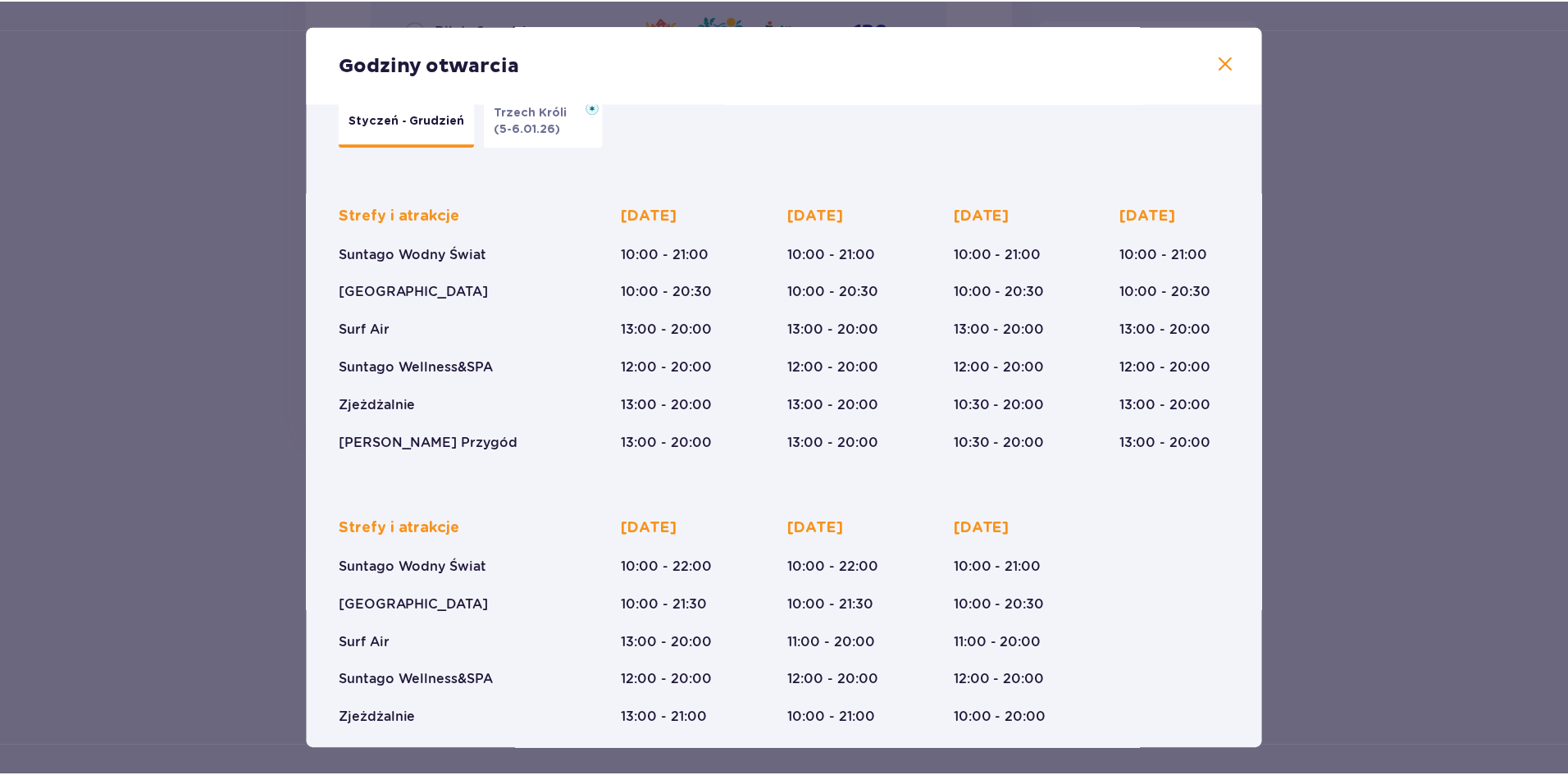
scroll to position [82, 0]
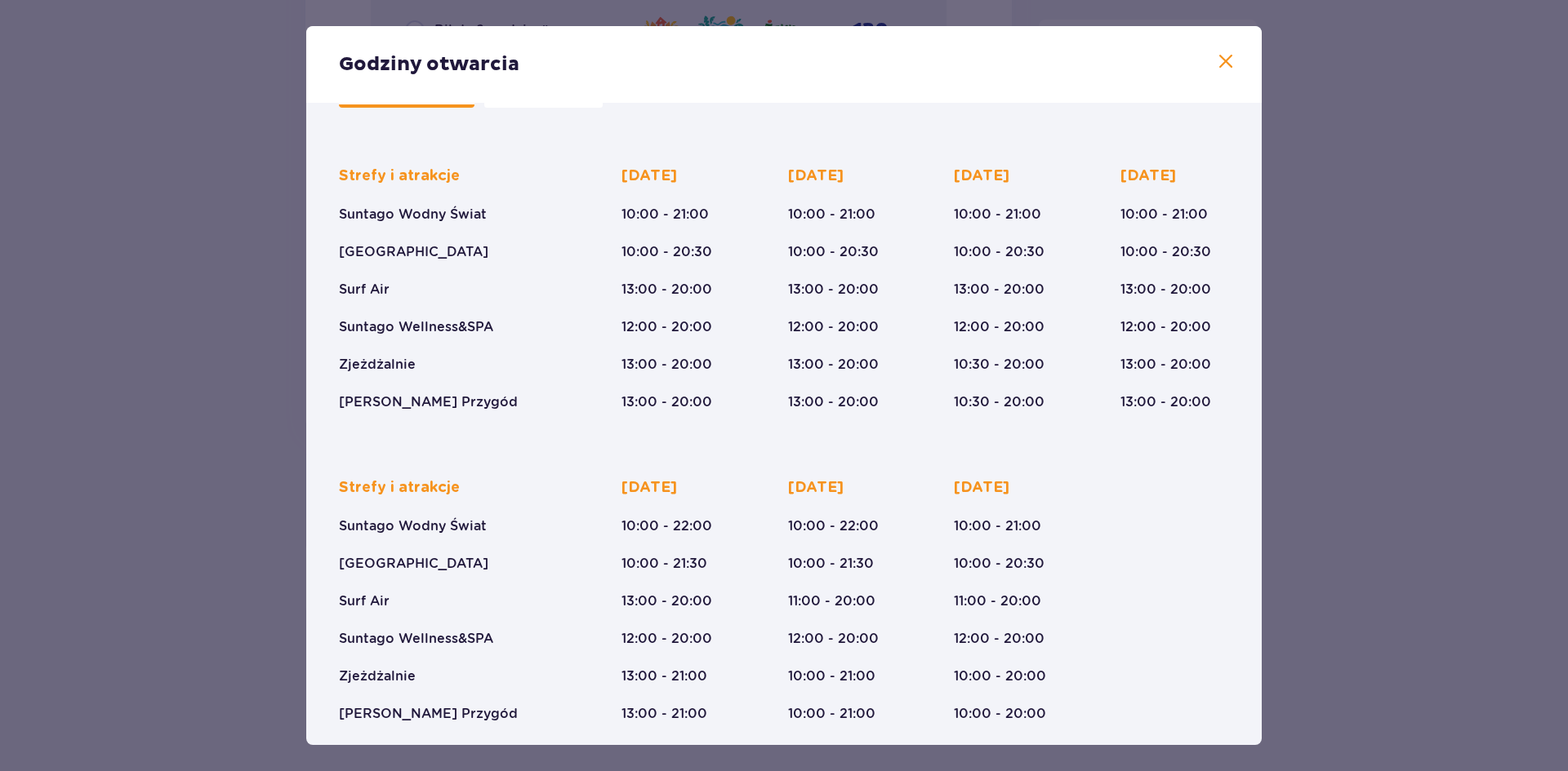
click at [1439, 168] on div "Godziny otwarcia Styczeń - Grudzień Trzech Króli (5-6.01.26) Strefy i atrakcje …" at bounding box center [784, 385] width 1568 height 771
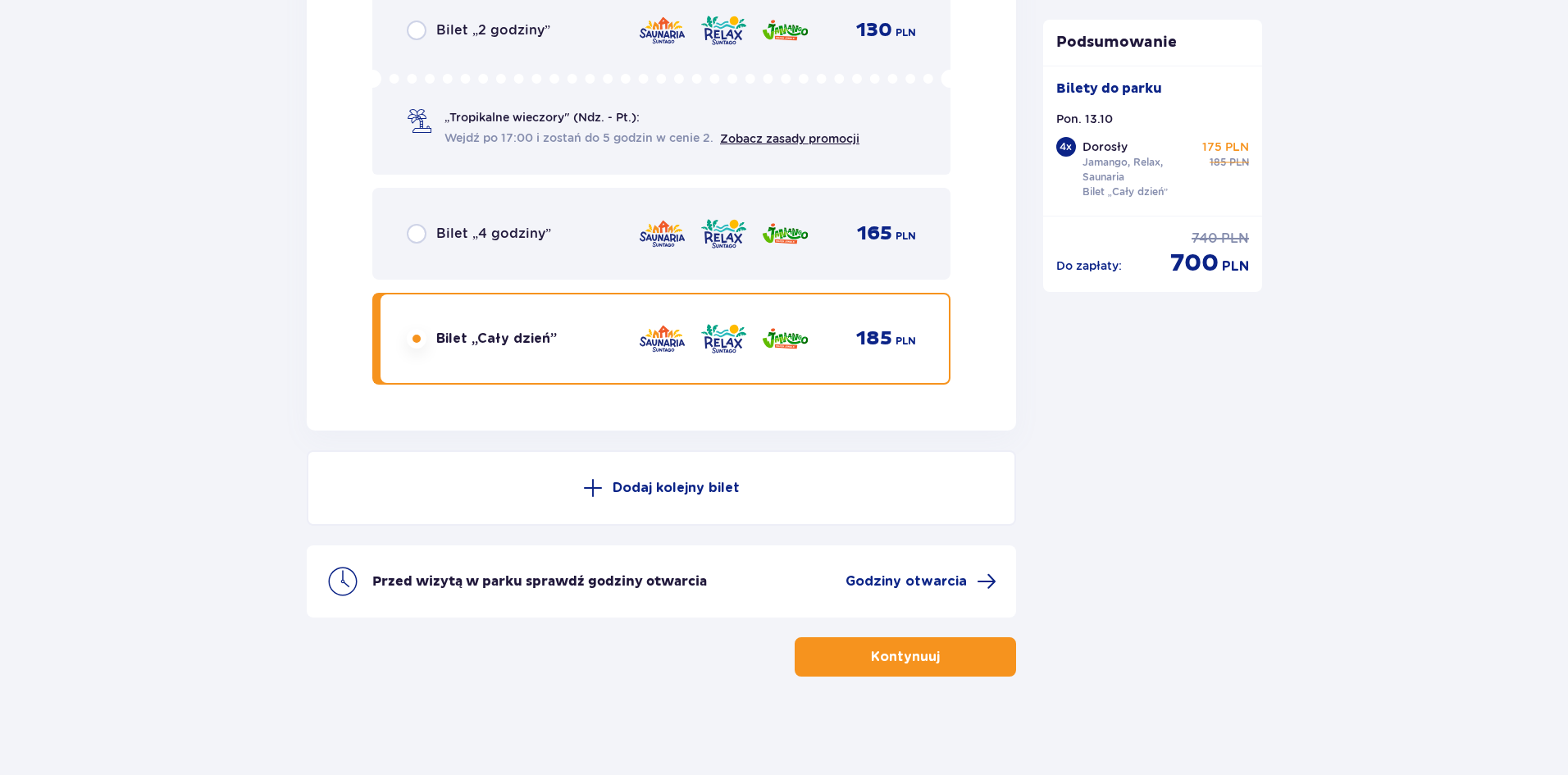
click at [938, 657] on span "button" at bounding box center [944, 657] width 20 height 20
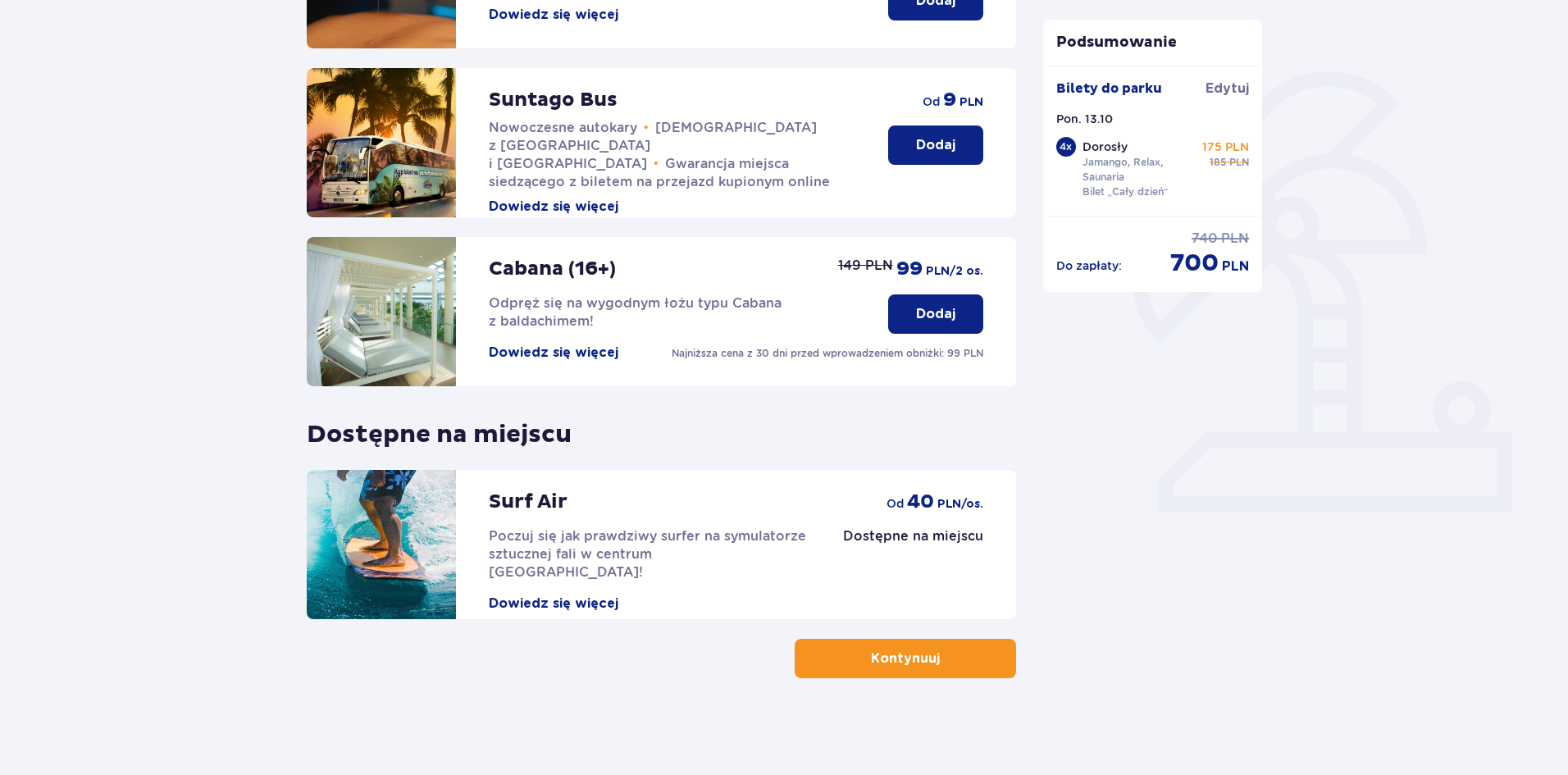
scroll to position [337, 0]
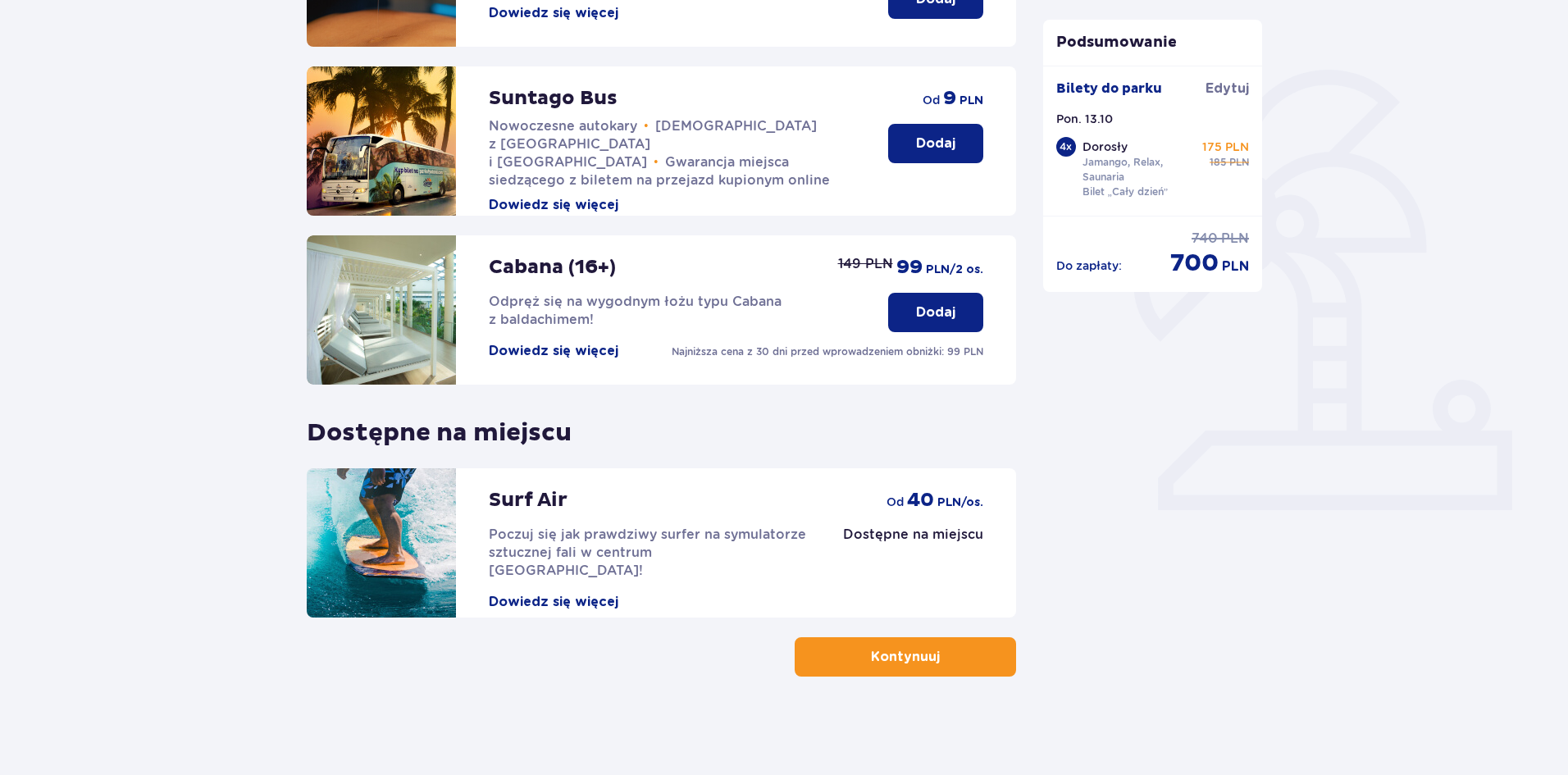
click at [890, 655] on p "Kontynuuj" at bounding box center [906, 657] width 69 height 18
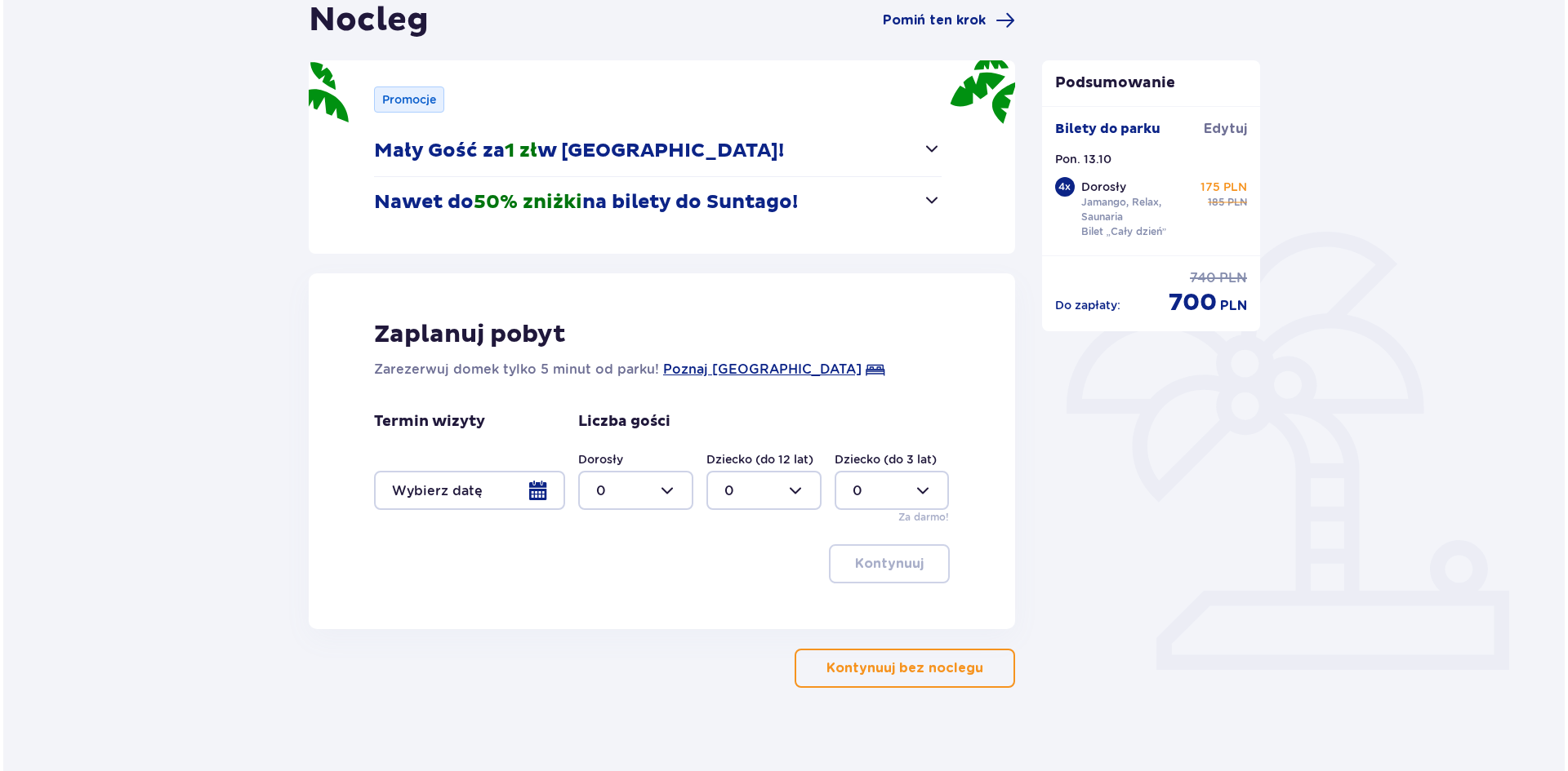
scroll to position [188, 0]
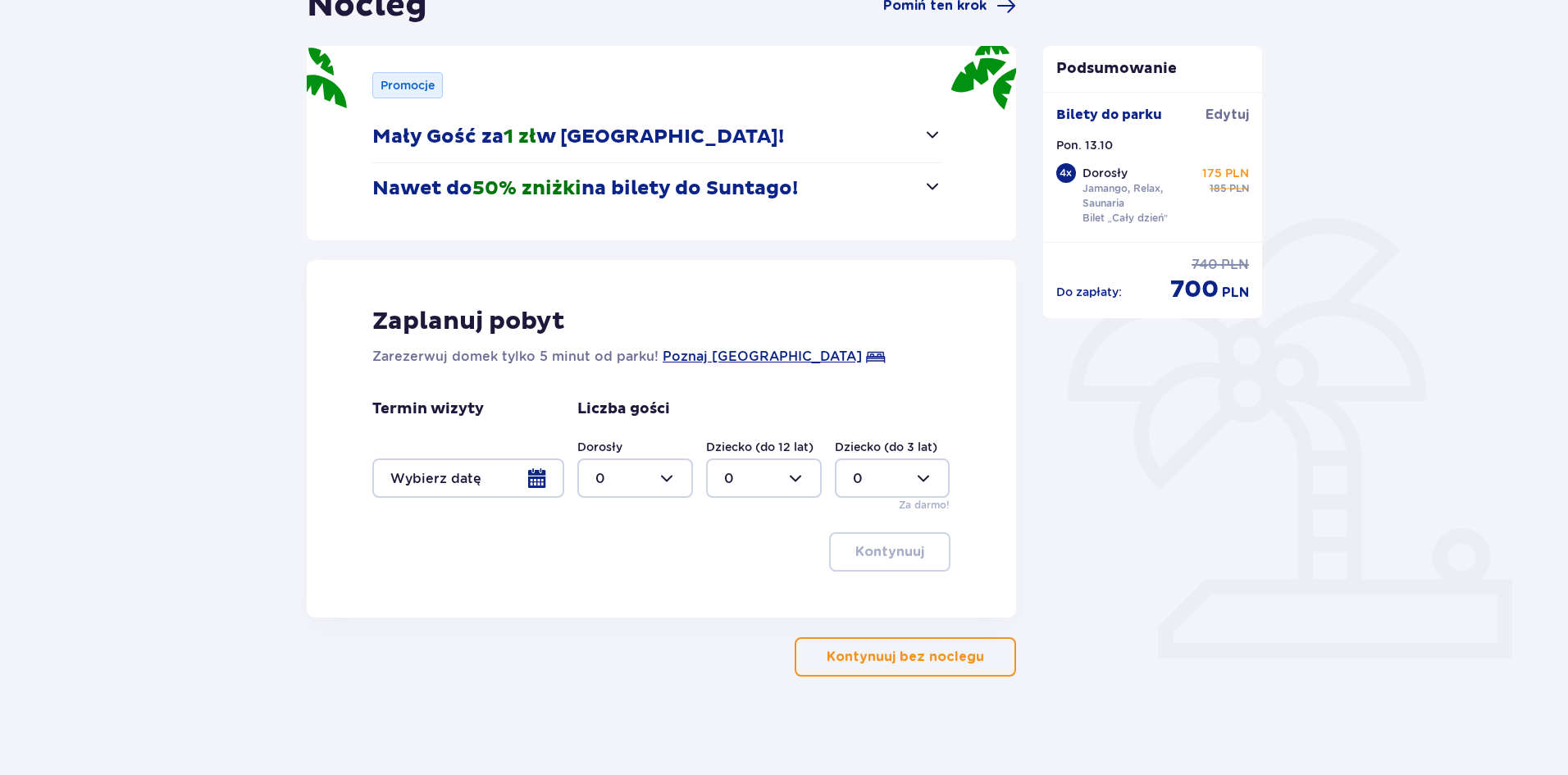
drag, startPoint x: 721, startPoint y: 354, endPoint x: 1159, endPoint y: 673, distance: 541.9
click at [1159, 673] on div "Podsumowanie Dodano bilet do zamówienia Bilety do parku [GEOGRAPHIC_DATA]. 13.1…" at bounding box center [1153, 331] width 246 height 691
click at [760, 357] on span "Poznaj [GEOGRAPHIC_DATA]" at bounding box center [762, 357] width 199 height 20
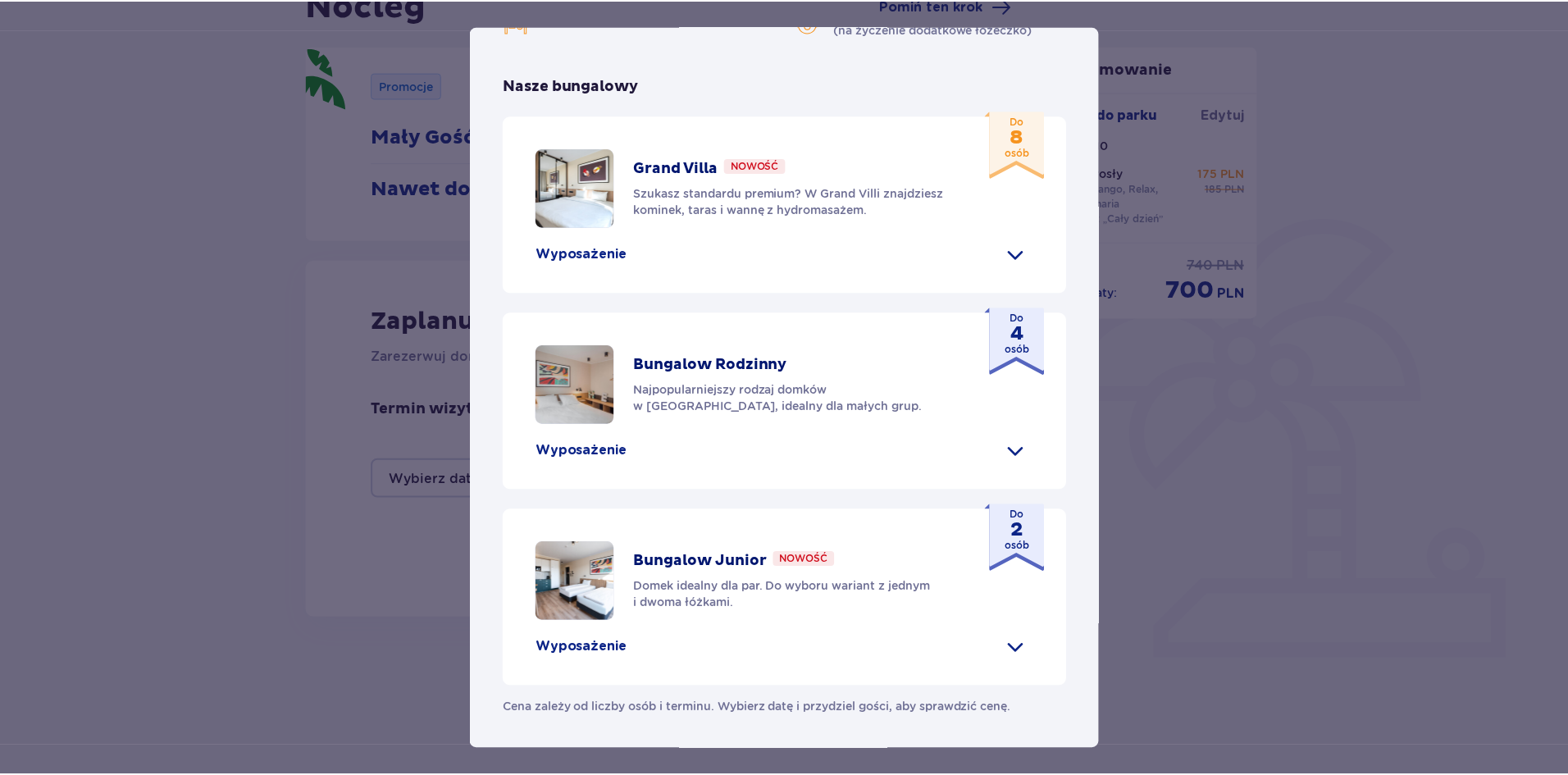
scroll to position [655, 0]
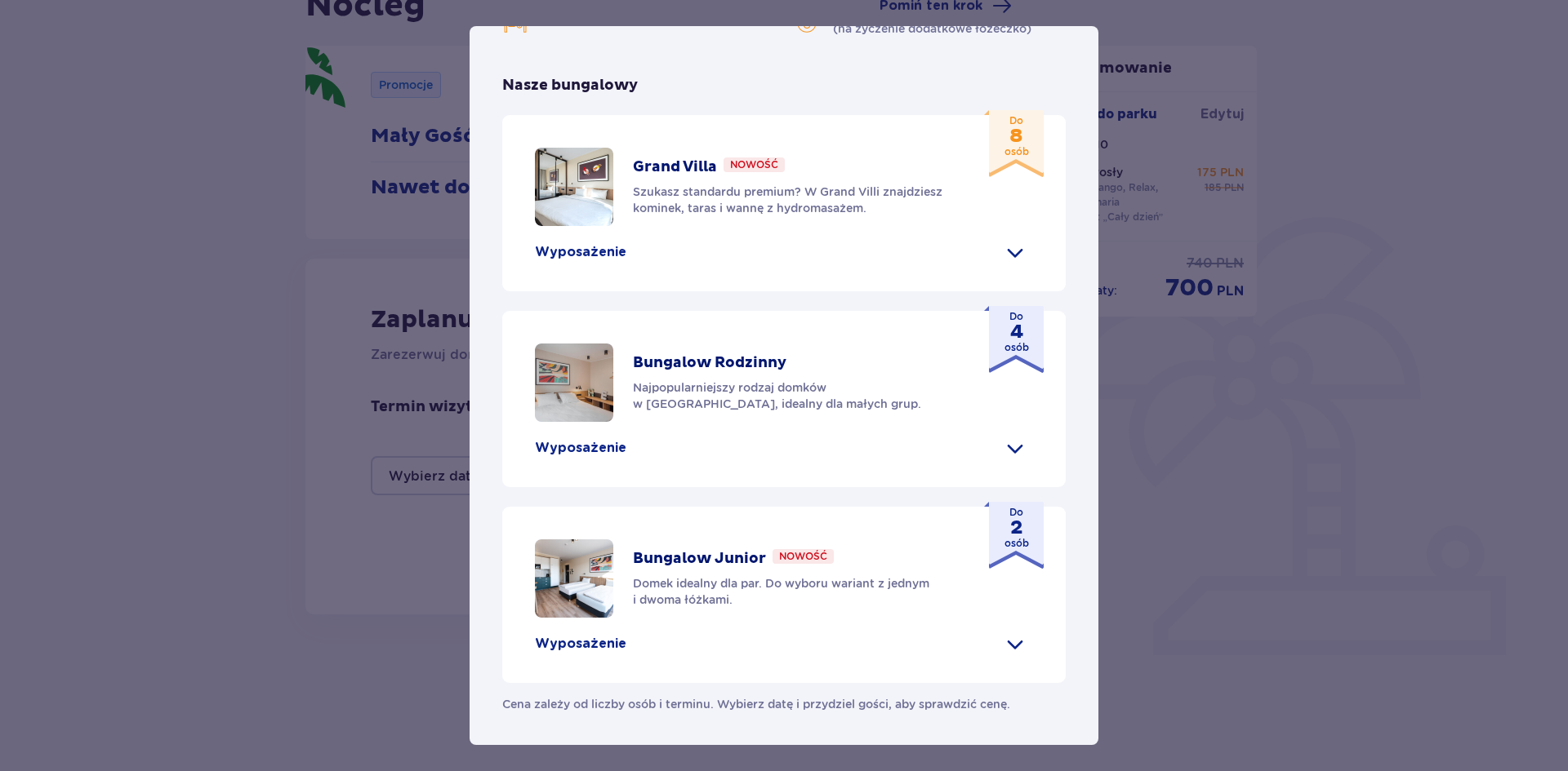
click at [1309, 306] on div "[GEOGRAPHIC_DATA] [GEOGRAPHIC_DATA] to idealne miejsce dla fanów dobrej zabawy …" at bounding box center [784, 385] width 1568 height 771
